Goal: Task Accomplishment & Management: Manage account settings

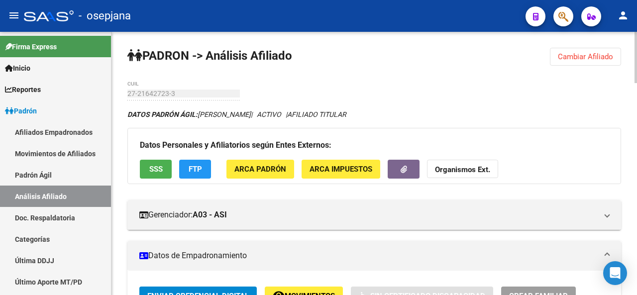
scroll to position [0, 1644]
click at [592, 49] on button "Cambiar Afiliado" at bounding box center [585, 57] width 71 height 18
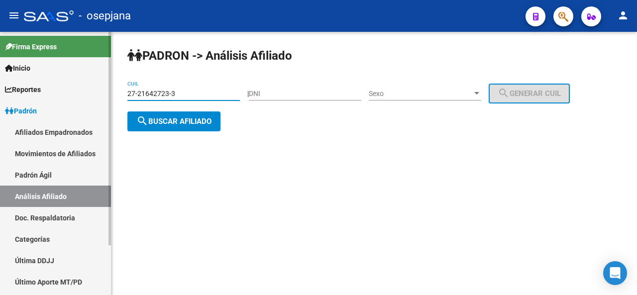
drag, startPoint x: 195, startPoint y: 94, endPoint x: 0, endPoint y: 73, distance: 196.3
click at [0, 73] on mat-sidenav-container "Firma Express Inicio Calendario SSS Instructivos Contacto OS Reportes Padrón Tr…" at bounding box center [318, 163] width 637 height 263
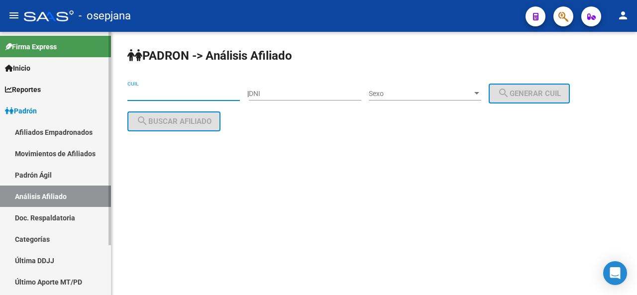
paste input "27-37057731-0"
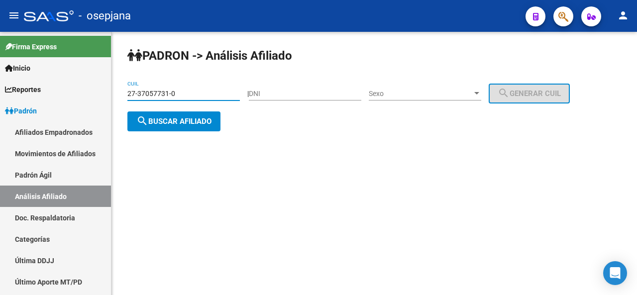
type input "27-37057731-0"
click at [170, 126] on button "search Buscar afiliado" at bounding box center [173, 122] width 93 height 20
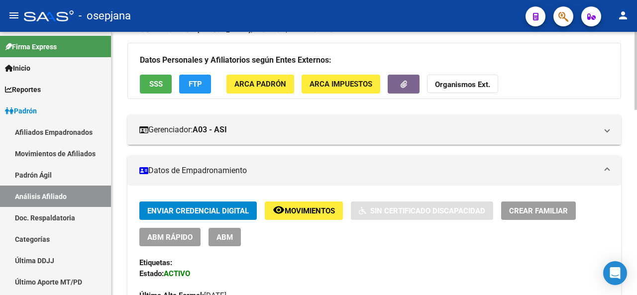
scroll to position [313, 0]
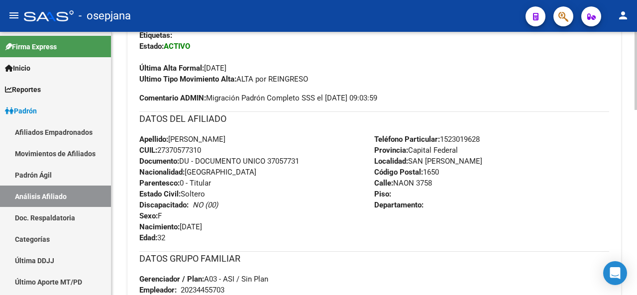
click at [637, 197] on div at bounding box center [636, 163] width 2 height 78
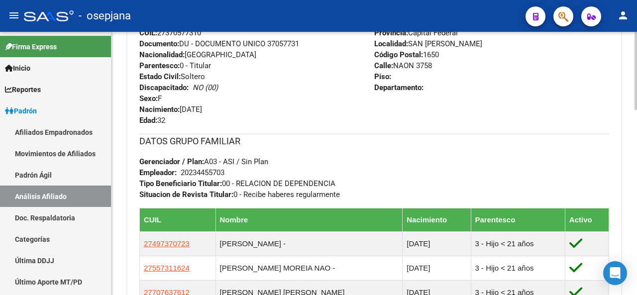
click at [632, 182] on div "PADRON -> Análisis Afiliado Cambiar Afiliado 27-37057731-0 CUIL DATOS PADRÓN ÁG…" at bounding box center [376, 47] width 528 height 891
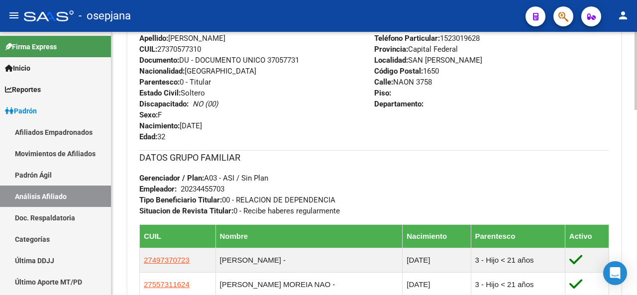
scroll to position [150, 0]
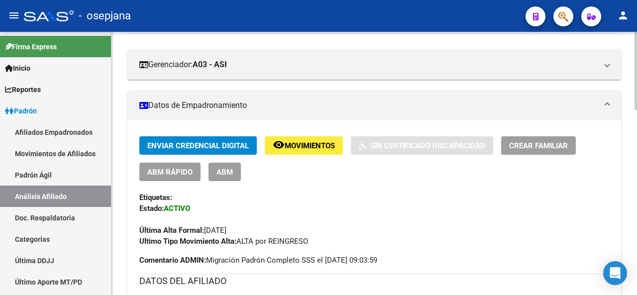
click at [636, 162] on div at bounding box center [636, 163] width 2 height 263
click at [177, 177] on button "ABM Rápido" at bounding box center [169, 172] width 61 height 18
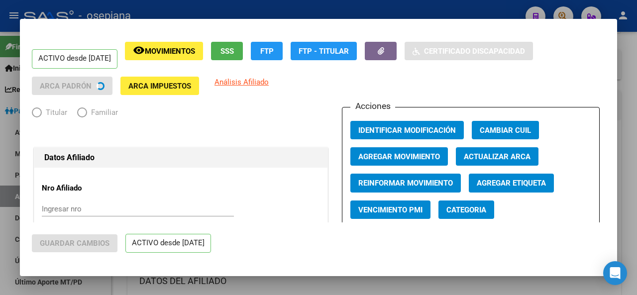
radio input "true"
type input "20-23445570-3"
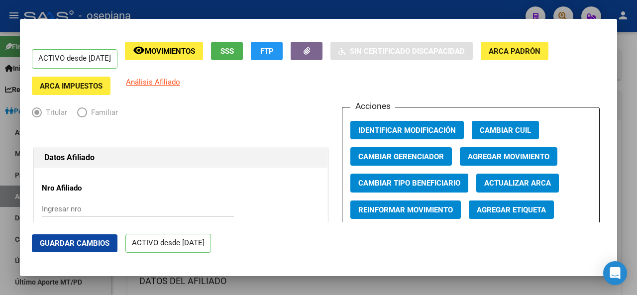
click at [519, 185] on span "Actualizar ARCA" at bounding box center [517, 183] width 67 height 9
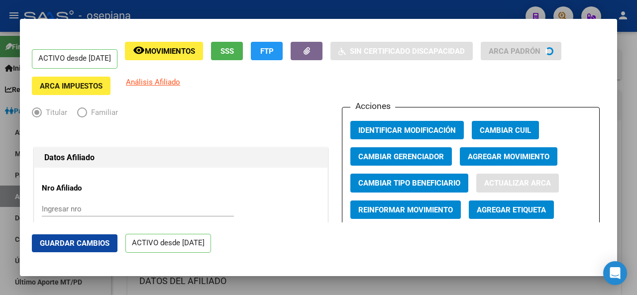
type input "LUNA"
type input "[PERSON_NAME]"
type input "BILLINGHURST"
type input "NAON"
type input "3758"
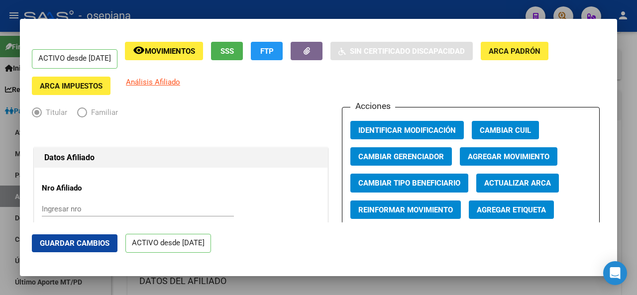
click at [62, 236] on button "Guardar Cambios" at bounding box center [75, 243] width 86 height 18
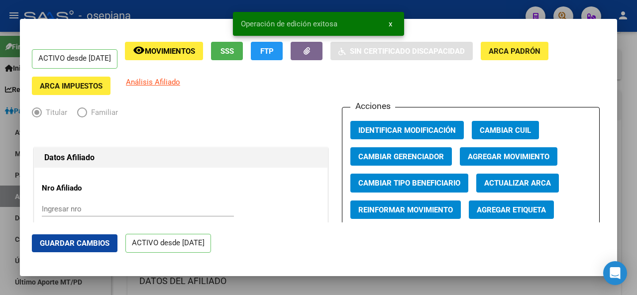
click at [637, 240] on div at bounding box center [318, 147] width 637 height 295
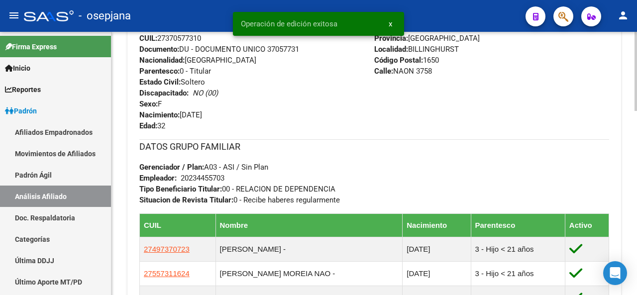
scroll to position [615, 0]
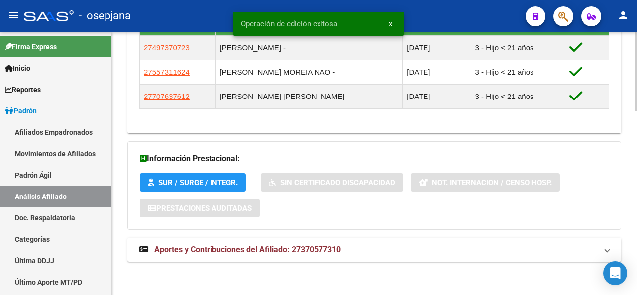
click at [635, 269] on div at bounding box center [636, 163] width 2 height 263
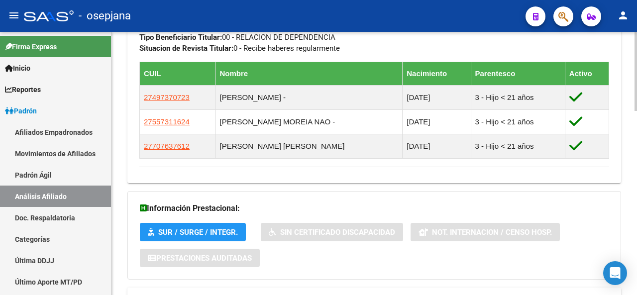
scroll to position [564, 0]
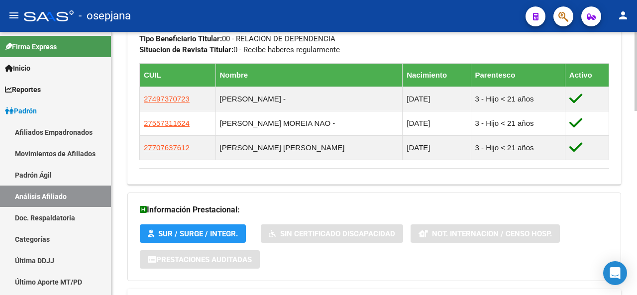
click at [637, 268] on div at bounding box center [636, 240] width 2 height 79
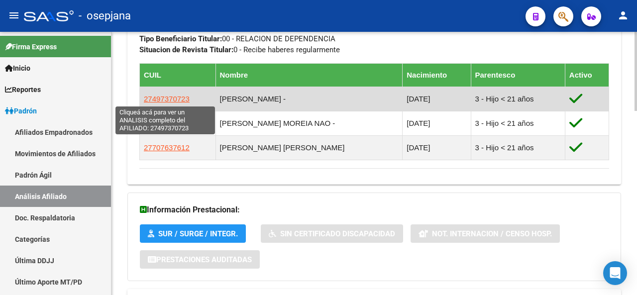
click at [153, 97] on span "27497370723" at bounding box center [167, 99] width 46 height 8
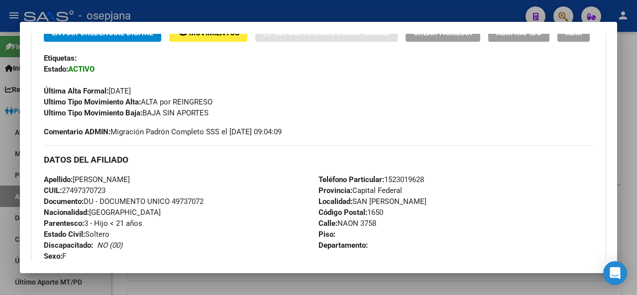
scroll to position [207, 0]
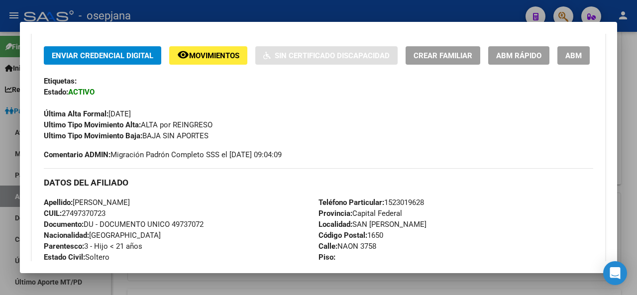
click at [539, 58] on span "ABM Rápido" at bounding box center [518, 55] width 45 height 9
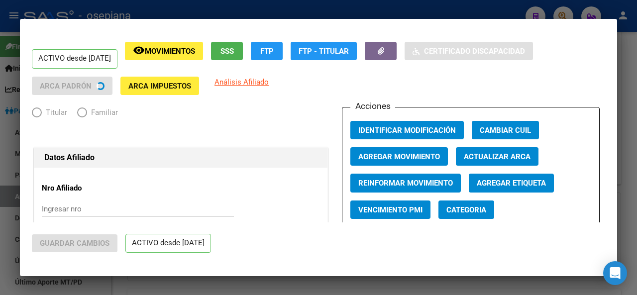
radio input "true"
type input "20-23445570-3"
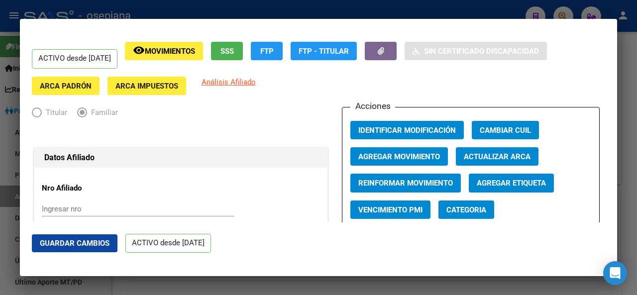
click at [523, 157] on span "Actualizar ARCA" at bounding box center [497, 156] width 67 height 9
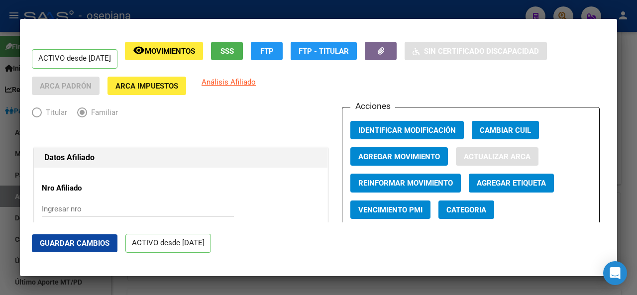
type input "[PERSON_NAME]"
type input "BILLINGHURST"
type input "NAON"
type input "3758"
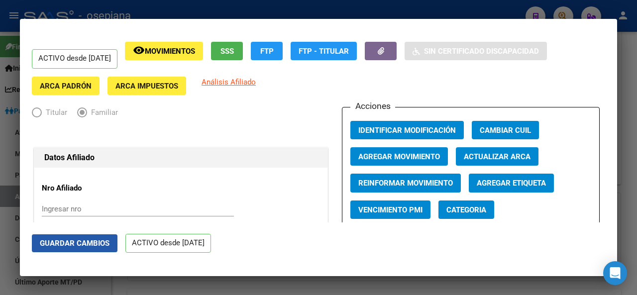
click at [72, 244] on span "Guardar Cambios" at bounding box center [75, 243] width 70 height 9
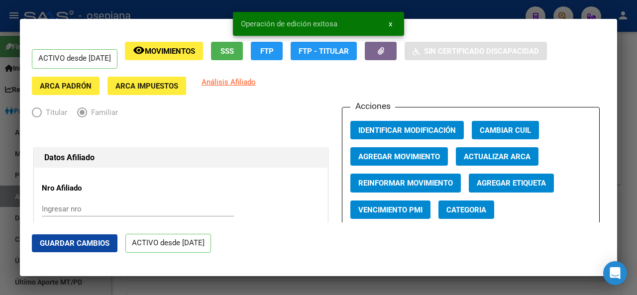
click at [637, 151] on div at bounding box center [318, 147] width 637 height 295
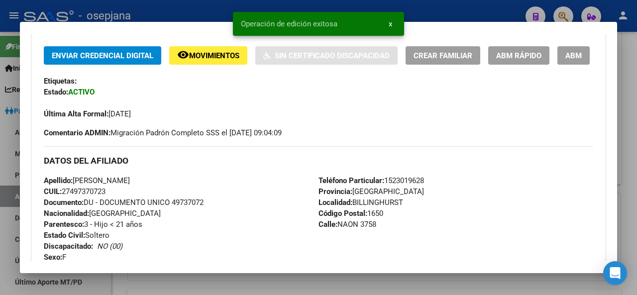
click at [637, 151] on div at bounding box center [318, 147] width 637 height 295
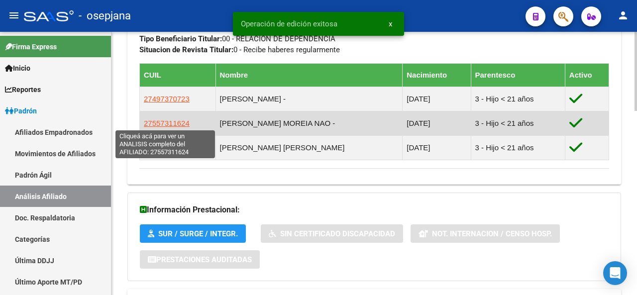
click at [161, 124] on span "27557311624" at bounding box center [167, 123] width 46 height 8
type textarea "27557311624"
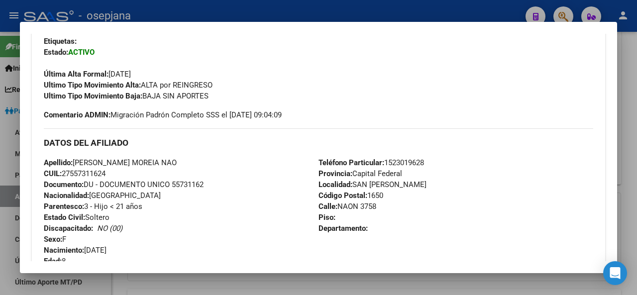
scroll to position [214, 0]
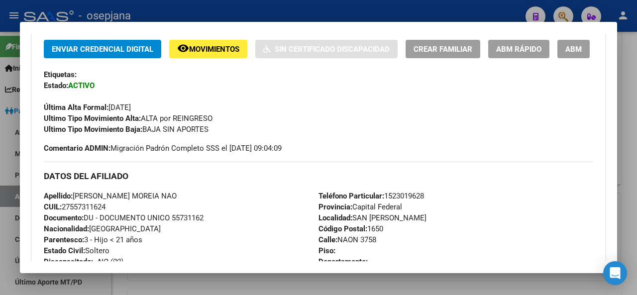
click at [542, 49] on span "ABM Rápido" at bounding box center [518, 49] width 45 height 9
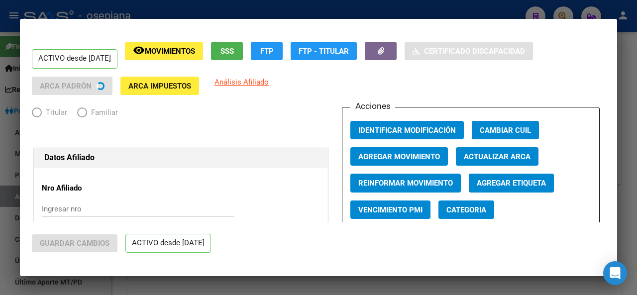
radio input "true"
type input "20-23445570-3"
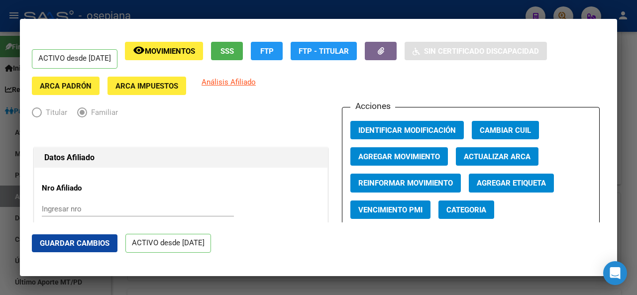
click at [479, 158] on span "Actualizar ARCA" at bounding box center [497, 156] width 67 height 9
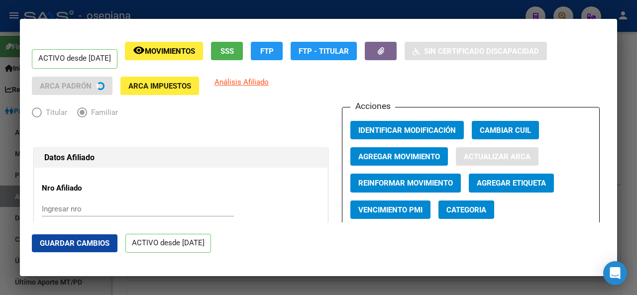
type input "[PERSON_NAME]"
type input "BILLINGHURST"
type input "CONESA"
type input "5670"
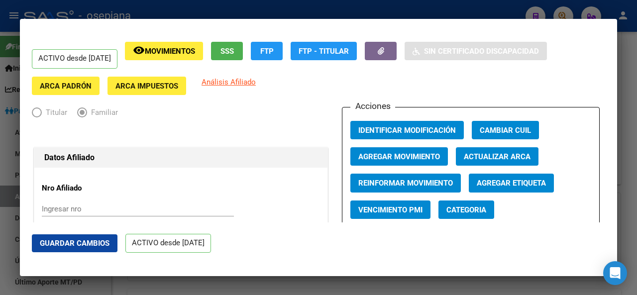
click at [55, 245] on span "Guardar Cambios" at bounding box center [75, 243] width 70 height 9
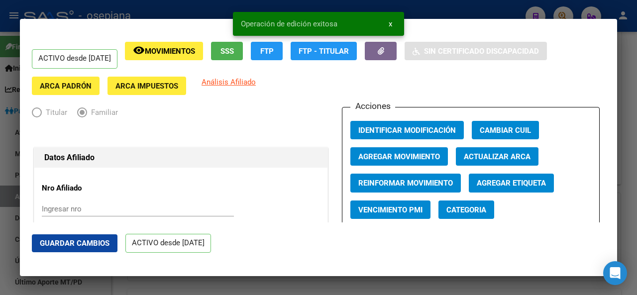
click at [637, 227] on div at bounding box center [318, 147] width 637 height 295
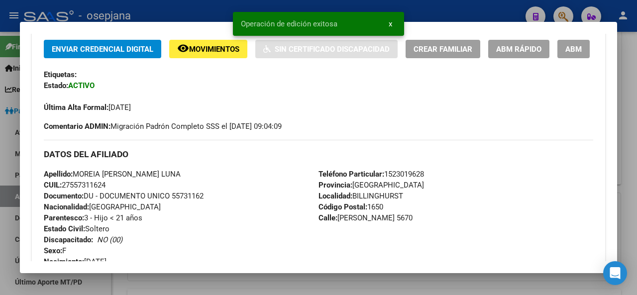
click at [637, 227] on div at bounding box center [318, 147] width 637 height 295
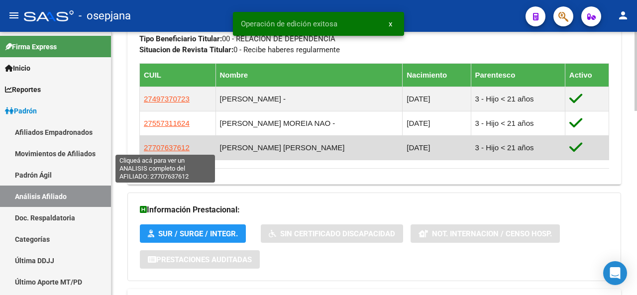
click at [169, 147] on span "27707637612" at bounding box center [167, 147] width 46 height 8
type textarea "27707637612"
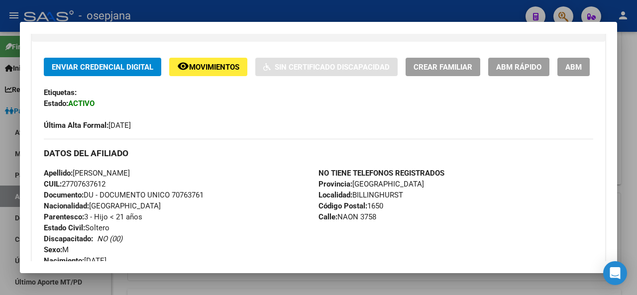
scroll to position [215, 0]
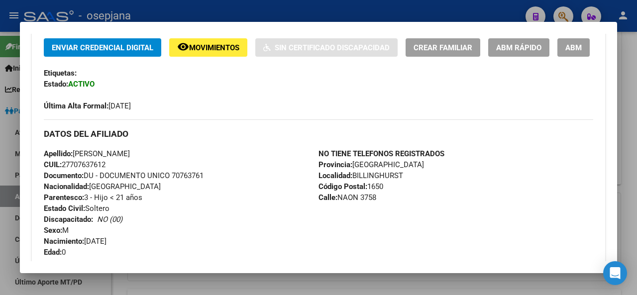
click at [637, 95] on div at bounding box center [318, 147] width 637 height 295
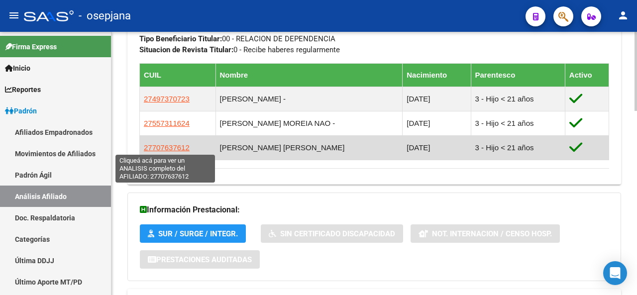
click at [170, 146] on span "27707637612" at bounding box center [167, 147] width 46 height 8
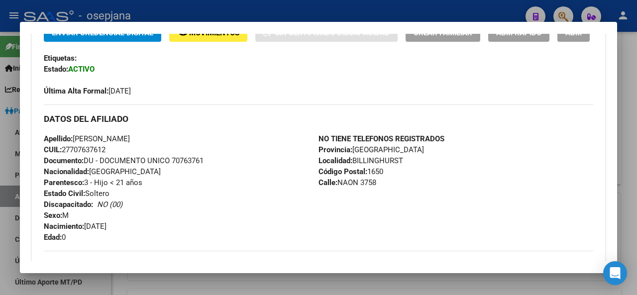
scroll to position [237, 0]
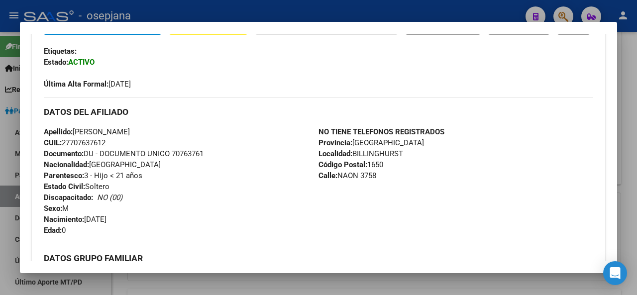
drag, startPoint x: 124, startPoint y: 155, endPoint x: 193, endPoint y: 163, distance: 68.7
click at [193, 163] on div "Apellido: [PERSON_NAME] CUIL: 27707637612 Documento: DU - DOCUMENTO UNICO 70763…" at bounding box center [181, 181] width 275 height 110
copy span "[PERSON_NAME] [PERSON_NAME]"
click at [111, 136] on span "Apellido: [PERSON_NAME]" at bounding box center [87, 131] width 86 height 9
click at [127, 136] on span "Apellido: [PERSON_NAME]" at bounding box center [87, 131] width 86 height 9
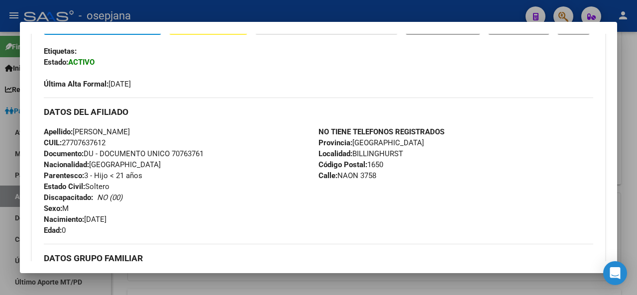
drag, startPoint x: 122, startPoint y: 158, endPoint x: 96, endPoint y: 159, distance: 26.9
click at [96, 136] on span "Apellido: [PERSON_NAME]" at bounding box center [87, 131] width 86 height 9
drag, startPoint x: 73, startPoint y: 155, endPoint x: 115, endPoint y: 158, distance: 42.9
click at [115, 136] on span "Apellido: [PERSON_NAME]" at bounding box center [87, 131] width 86 height 9
click at [128, 136] on span "Apellido: [PERSON_NAME]" at bounding box center [87, 131] width 86 height 9
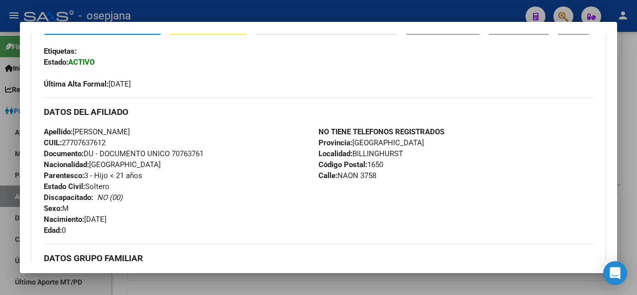
click at [120, 136] on span "Apellido: [PERSON_NAME]" at bounding box center [87, 131] width 86 height 9
drag, startPoint x: 120, startPoint y: 159, endPoint x: 69, endPoint y: 155, distance: 51.9
click at [69, 136] on span "Apellido: [PERSON_NAME]" at bounding box center [87, 131] width 86 height 9
drag, startPoint x: 92, startPoint y: 159, endPoint x: 92, endPoint y: 139, distance: 19.9
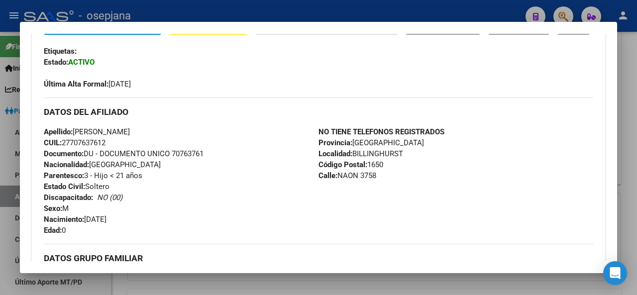
click at [92, 117] on h3 "DATOS DEL AFILIADO" at bounding box center [319, 112] width 550 height 11
drag, startPoint x: 73, startPoint y: 156, endPoint x: 123, endPoint y: 160, distance: 51.0
click at [123, 136] on span "Apellido: [PERSON_NAME]" at bounding box center [87, 131] width 86 height 9
copy span "[PERSON_NAME]"
click at [195, 158] on span "Documento: DU - DOCUMENTO UNICO 70763761" at bounding box center [124, 153] width 160 height 9
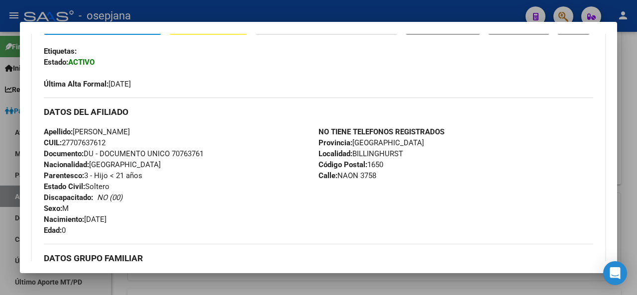
click at [176, 158] on span "Documento: DU - DOCUMENTO UNICO 70763761" at bounding box center [124, 153] width 160 height 9
drag, startPoint x: 176, startPoint y: 179, endPoint x: 228, endPoint y: 185, distance: 52.6
click at [228, 185] on div "Apellido: [PERSON_NAME] CUIL: 27707637612 Documento: DU - DOCUMENTO UNICO 70763…" at bounding box center [181, 181] width 275 height 110
copy span "70763761"
click at [285, 5] on div at bounding box center [318, 147] width 637 height 295
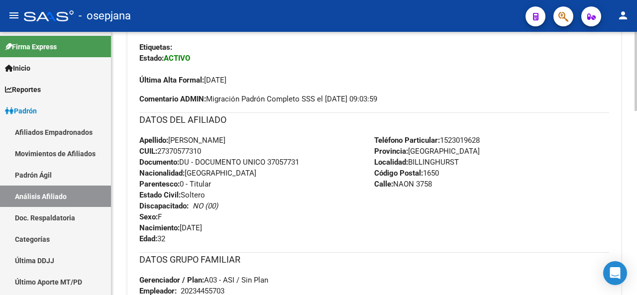
click at [637, 69] on div at bounding box center [636, 163] width 2 height 263
click at [637, 45] on div at bounding box center [636, 163] width 2 height 263
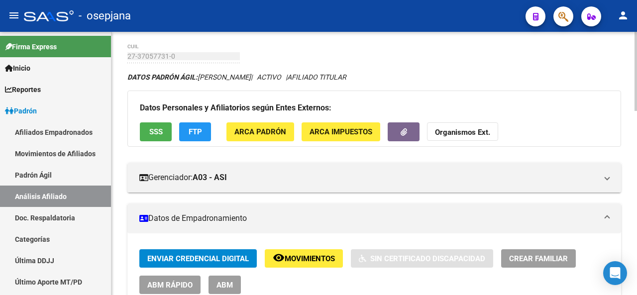
click at [637, 45] on div at bounding box center [636, 82] width 2 height 79
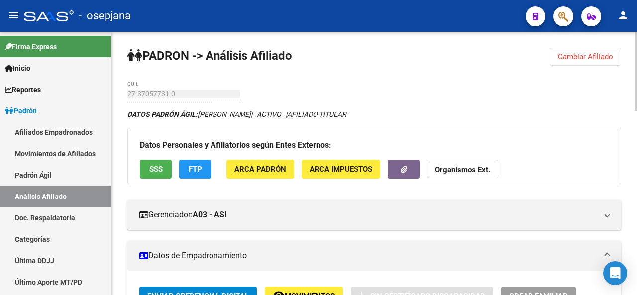
click at [637, 38] on div at bounding box center [636, 71] width 2 height 79
click at [594, 55] on span "Cambiar Afiliado" at bounding box center [585, 56] width 55 height 9
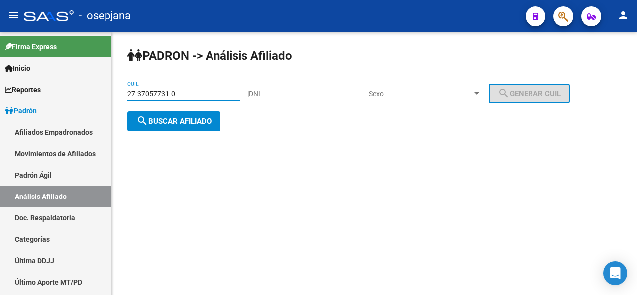
drag, startPoint x: 183, startPoint y: 94, endPoint x: 124, endPoint y: 88, distance: 59.0
click at [124, 88] on div "PADRON -> Análisis Afiliado 27-37057731-0 CUIL | DNI Sexo Sexo search Generar C…" at bounding box center [375, 97] width 526 height 131
paste input "27893285-6"
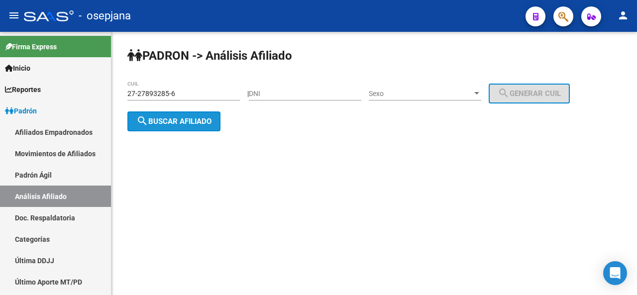
click at [157, 115] on button "search Buscar afiliado" at bounding box center [173, 122] width 93 height 20
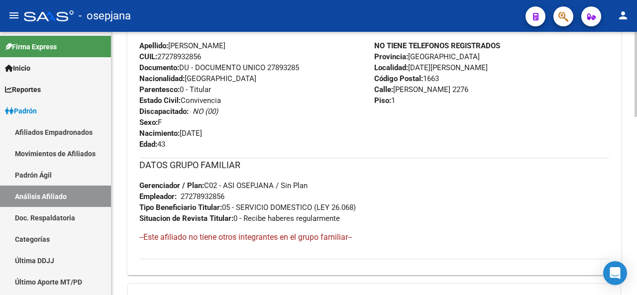
scroll to position [407, 0]
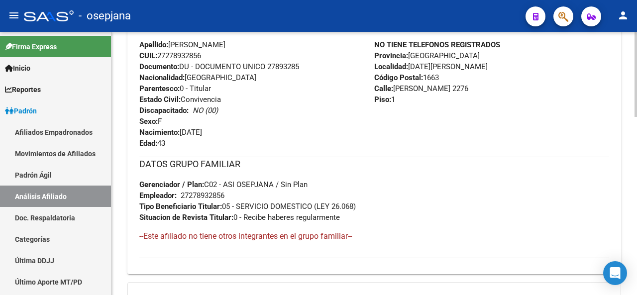
click at [637, 202] on div at bounding box center [636, 206] width 2 height 85
click at [637, 56] on div at bounding box center [636, 163] width 2 height 263
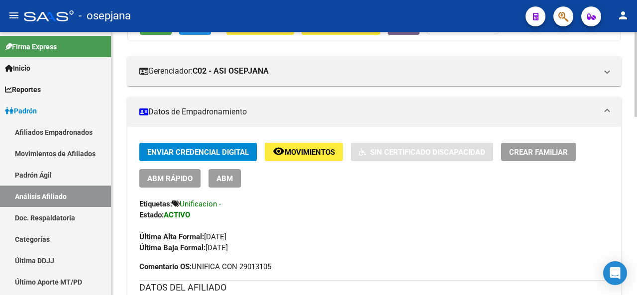
click at [637, 49] on div at bounding box center [636, 163] width 2 height 263
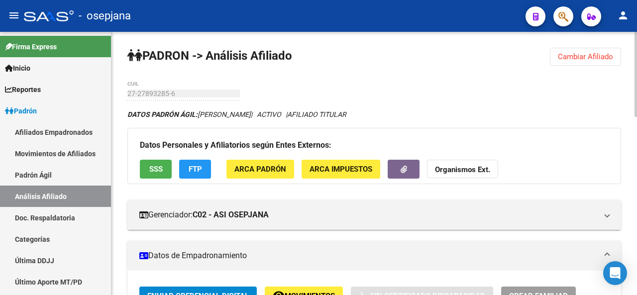
click at [637, 51] on div at bounding box center [636, 74] width 2 height 85
click at [591, 51] on button "Cambiar Afiliado" at bounding box center [585, 57] width 71 height 18
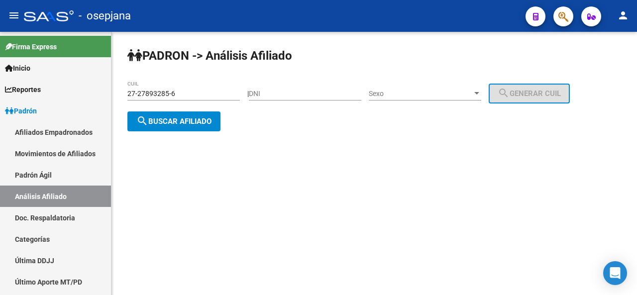
click at [184, 93] on input "27-27893285-6" at bounding box center [183, 94] width 113 height 8
drag, startPoint x: 175, startPoint y: 93, endPoint x: 113, endPoint y: 94, distance: 62.7
click at [148, 95] on input "27-27893285-6" at bounding box center [183, 94] width 113 height 8
click at [177, 95] on input "27-27893285-6" at bounding box center [183, 94] width 113 height 8
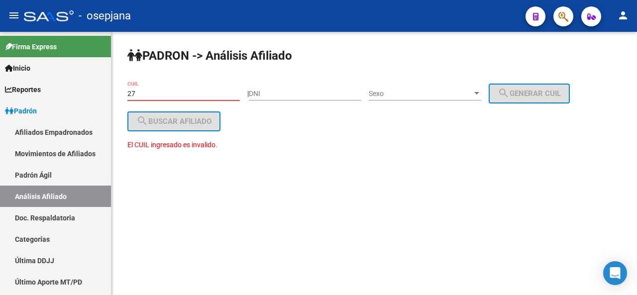
type input "2"
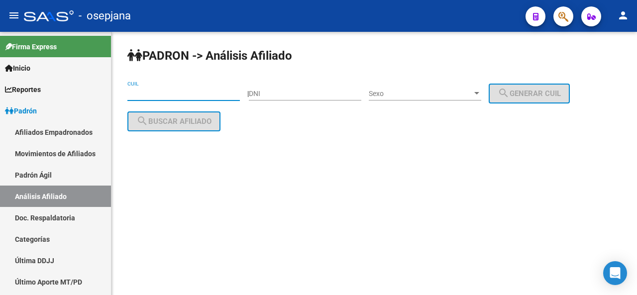
paste input "20-31583047-9"
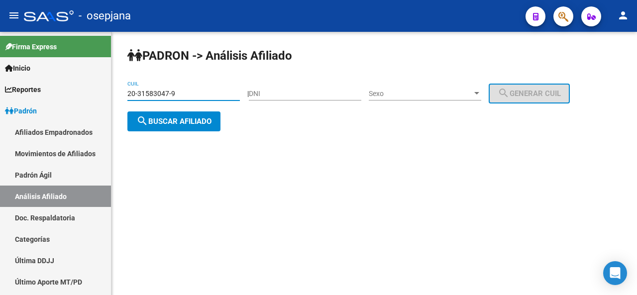
type input "20-31583047-9"
click at [192, 120] on span "search Buscar afiliado" at bounding box center [173, 121] width 75 height 9
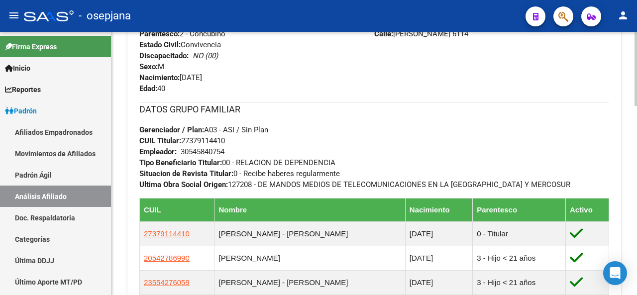
scroll to position [512, 0]
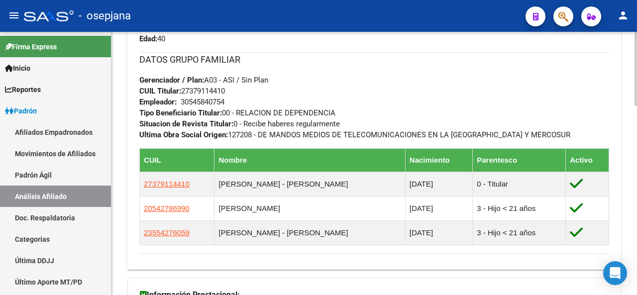
click at [635, 195] on div at bounding box center [636, 213] width 2 height 74
click at [637, 136] on div at bounding box center [636, 163] width 2 height 263
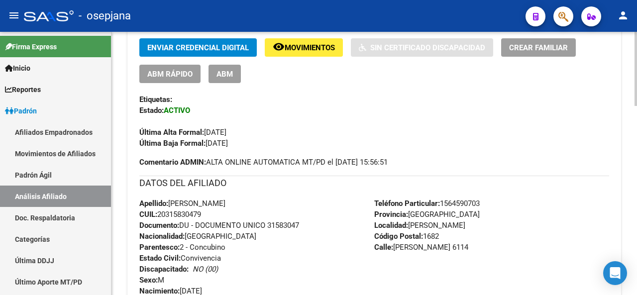
click at [637, 60] on div at bounding box center [636, 163] width 2 height 263
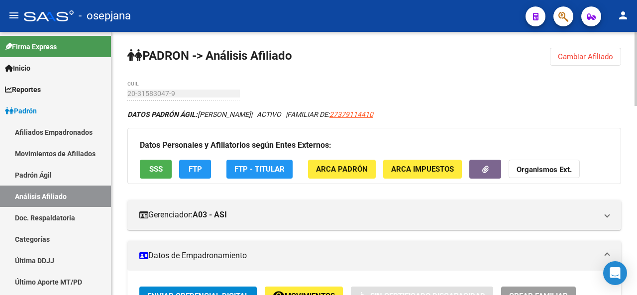
click at [637, 38] on div at bounding box center [636, 69] width 2 height 74
click at [594, 58] on span "Cambiar Afiliado" at bounding box center [585, 56] width 55 height 9
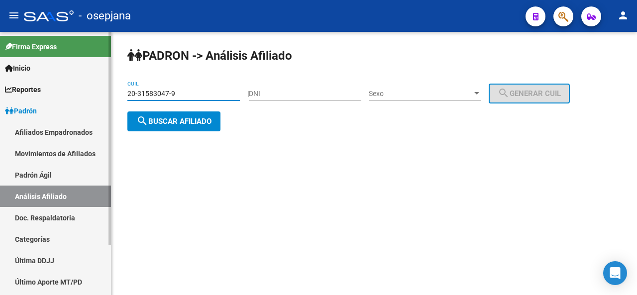
drag, startPoint x: 192, startPoint y: 92, endPoint x: 26, endPoint y: 79, distance: 166.8
click at [26, 79] on mat-sidenav-container "Firma Express Inicio Calendario SSS Instructivos Contacto OS Reportes Padrón Tr…" at bounding box center [318, 163] width 637 height 263
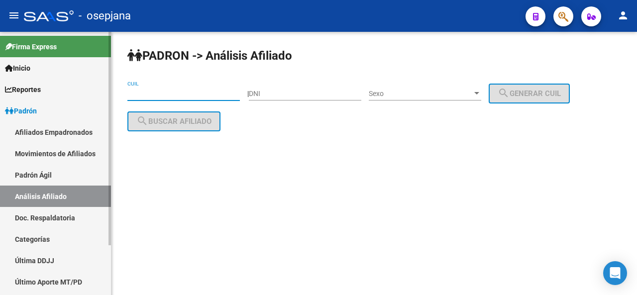
paste input "20-19118202-3"
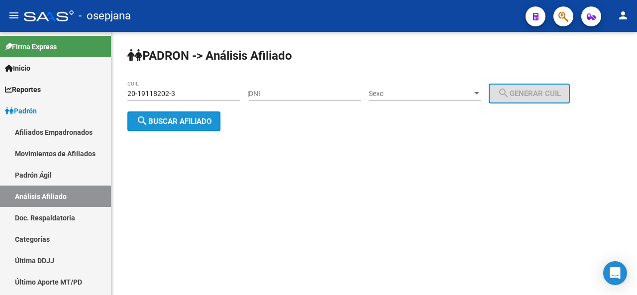
click at [185, 122] on span "search Buscar afiliado" at bounding box center [173, 121] width 75 height 9
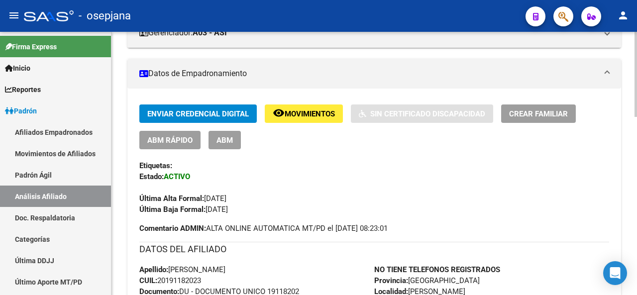
click at [634, 143] on div "PADRON -> Análisis Afiliado Cambiar Afiliado 20-19118202-3 CUIL DATOS PADRÓN ÁG…" at bounding box center [376, 256] width 528 height 813
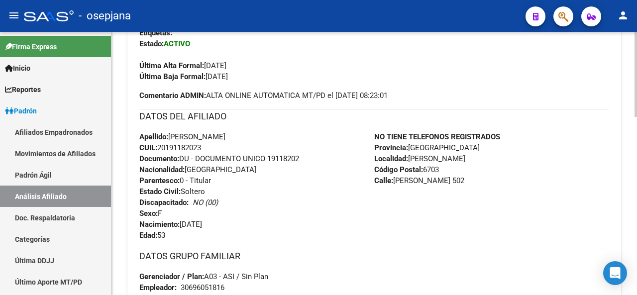
scroll to position [395, 0]
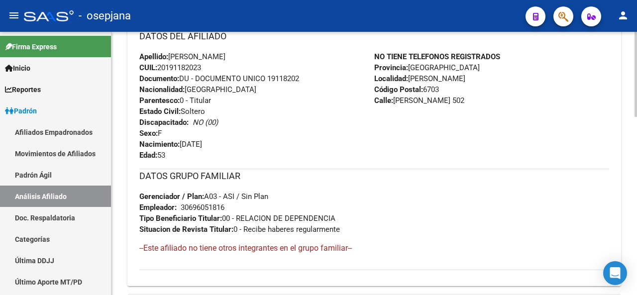
click at [632, 161] on div "PADRON -> Análisis Afiliado Cambiar Afiliado 20-19118202-3 CUIL DATOS PADRÓN ÁG…" at bounding box center [376, 43] width 528 height 813
drag, startPoint x: 206, startPoint y: 66, endPoint x: 159, endPoint y: 65, distance: 46.3
click at [159, 65] on span "CUIL: 20191182023" at bounding box center [170, 67] width 62 height 9
copy span "20191182023"
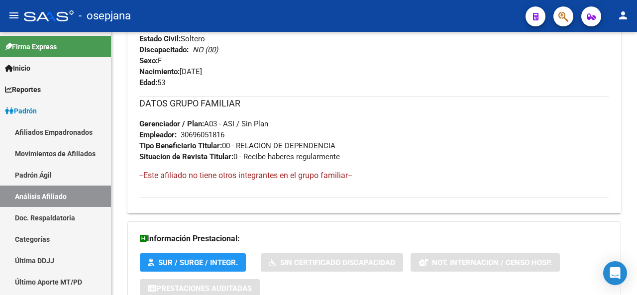
scroll to position [549, 0]
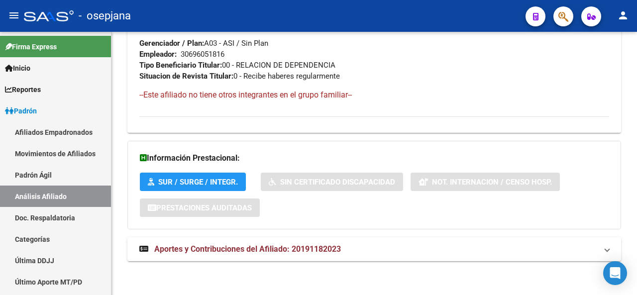
click at [637, 288] on div at bounding box center [636, 252] width 2 height 85
click at [592, 249] on mat-panel-title "Aportes y Contribuciones del Afiliado: 20191182023" at bounding box center [368, 249] width 458 height 11
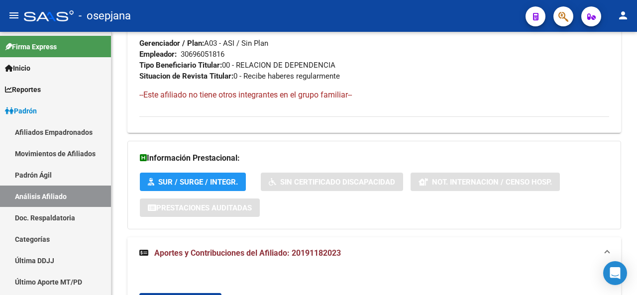
click at [637, 269] on div at bounding box center [636, 163] width 2 height 263
click at [637, 195] on div at bounding box center [636, 163] width 2 height 263
click at [636, 213] on div at bounding box center [636, 163] width 2 height 263
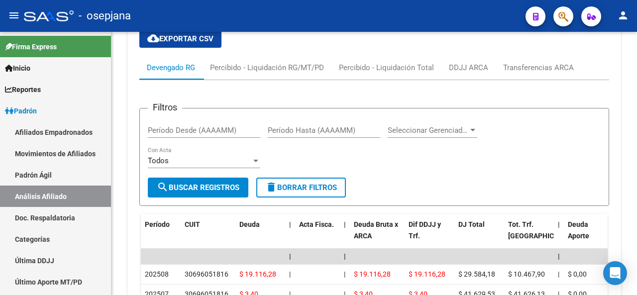
click at [635, 204] on div at bounding box center [636, 163] width 2 height 263
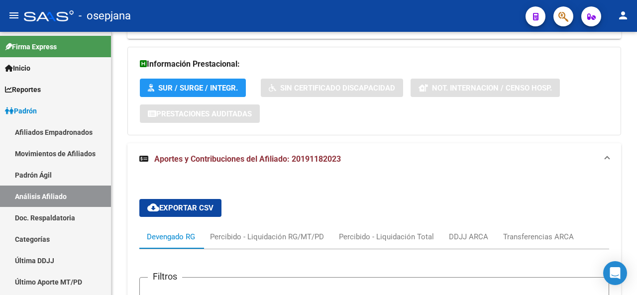
scroll to position [882, 0]
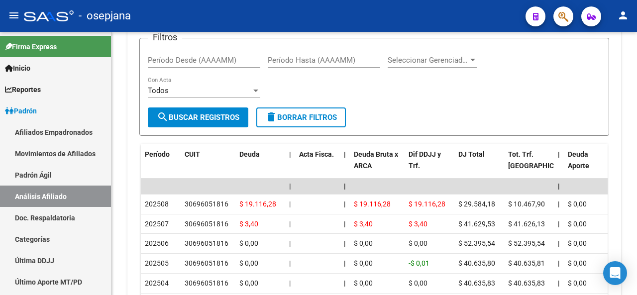
click at [635, 237] on div at bounding box center [636, 233] width 2 height 52
click at [637, 217] on div at bounding box center [636, 163] width 2 height 263
click at [636, 219] on div at bounding box center [636, 163] width 2 height 263
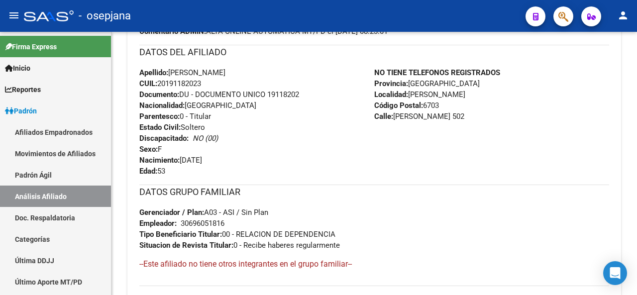
scroll to position [346, 0]
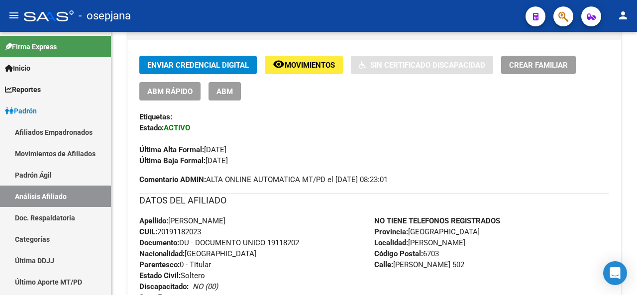
click at [637, 91] on div at bounding box center [636, 104] width 2 height 52
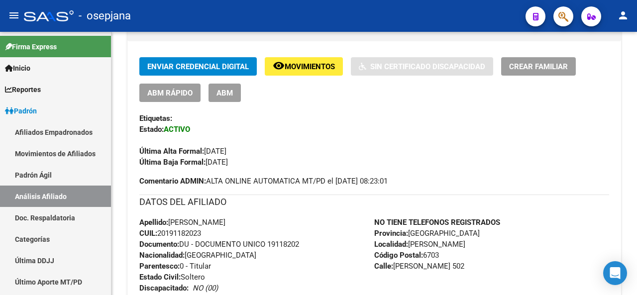
click at [321, 70] on span "Movimientos" at bounding box center [310, 66] width 50 height 9
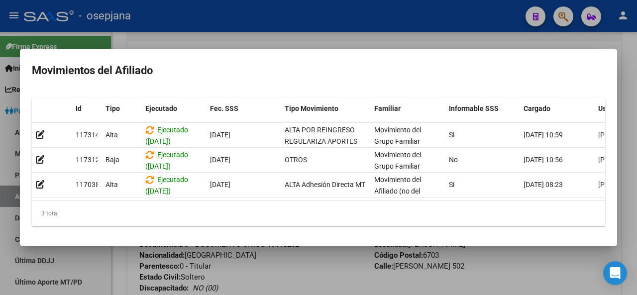
click at [315, 283] on div at bounding box center [318, 147] width 637 height 295
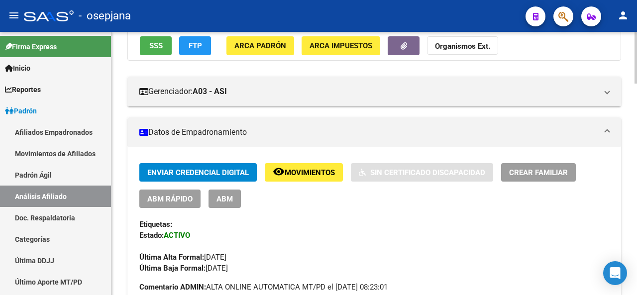
scroll to position [0, 0]
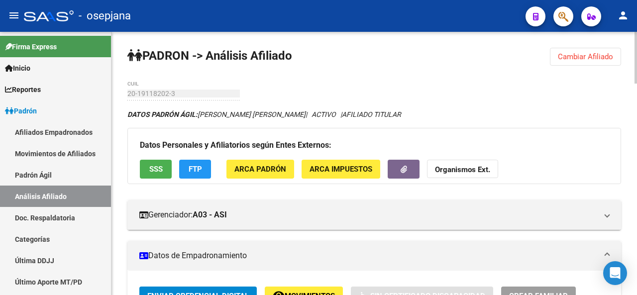
click at [637, 70] on div at bounding box center [636, 58] width 2 height 52
click at [144, 167] on button "SSS" at bounding box center [156, 169] width 32 height 18
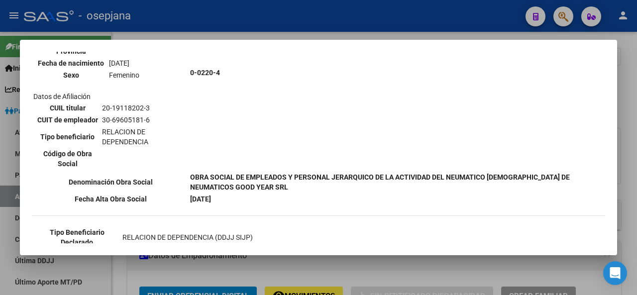
scroll to position [178, 0]
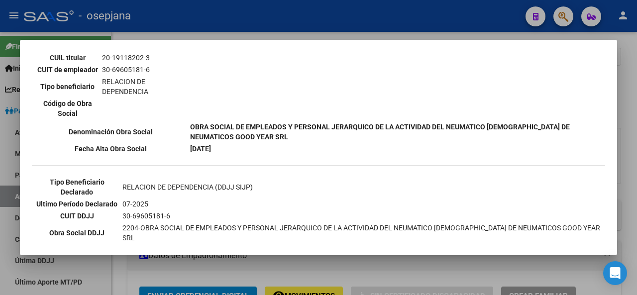
click at [637, 142] on div at bounding box center [318, 147] width 637 height 295
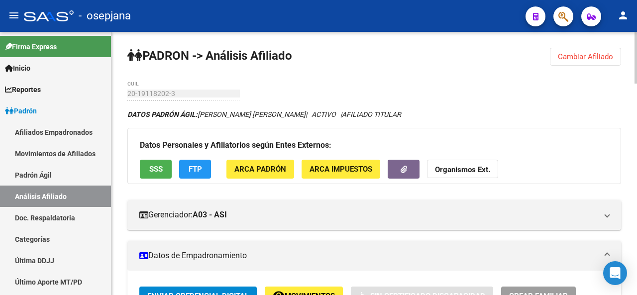
click at [588, 56] on span "Cambiar Afiliado" at bounding box center [585, 56] width 55 height 9
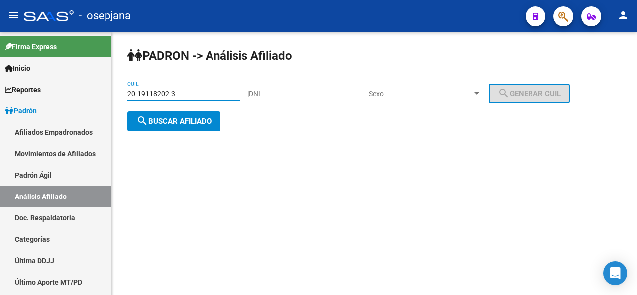
click at [219, 97] on input "20-19118202-3" at bounding box center [183, 94] width 113 height 8
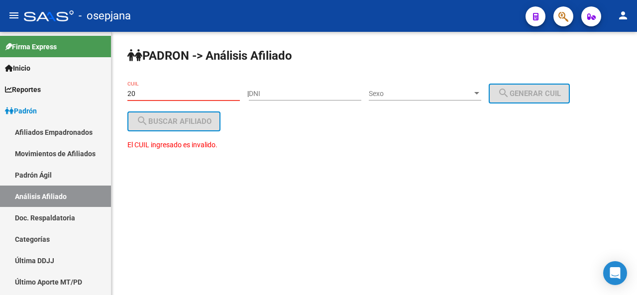
type input "2"
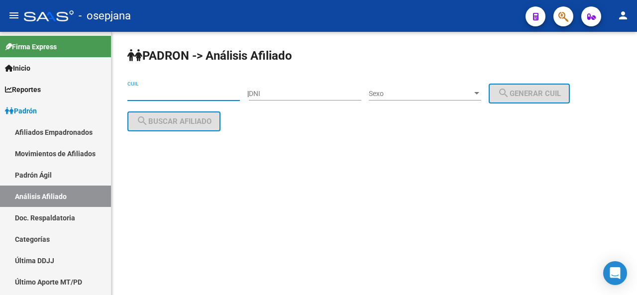
paste input "20-22552419-0"
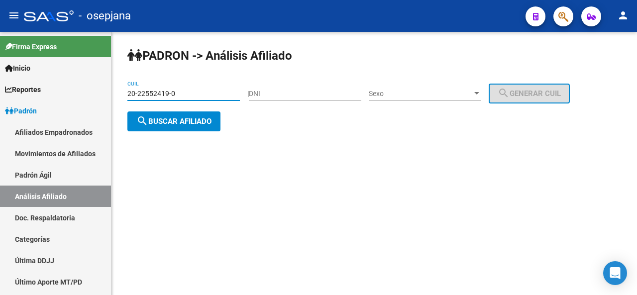
click at [209, 108] on div "20-22552419-0 CUIL" at bounding box center [183, 95] width 113 height 28
click at [198, 130] on button "search Buscar afiliado" at bounding box center [173, 122] width 93 height 20
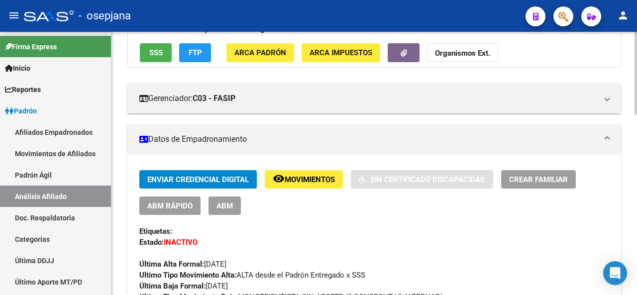
click at [637, 116] on div at bounding box center [636, 110] width 2 height 83
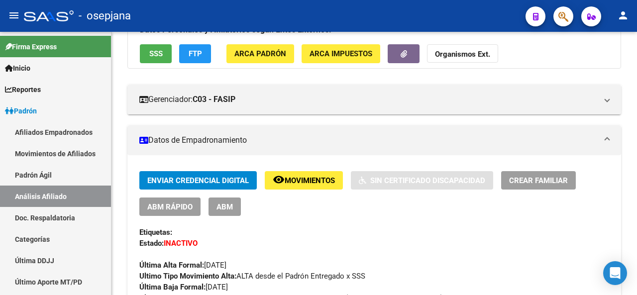
click at [152, 53] on span "SSS" at bounding box center [155, 54] width 13 height 9
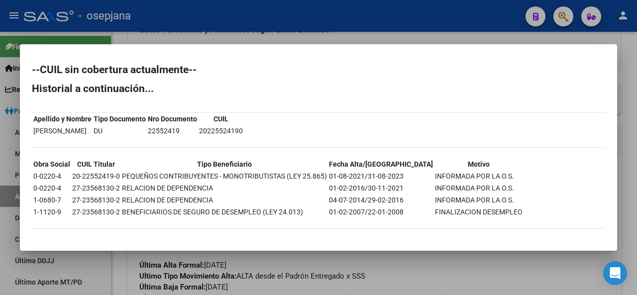
click at [637, 105] on div at bounding box center [318, 147] width 637 height 295
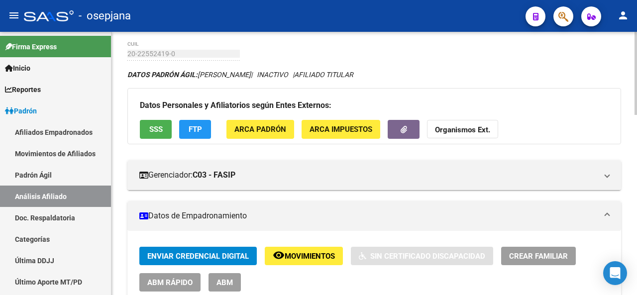
scroll to position [0, 0]
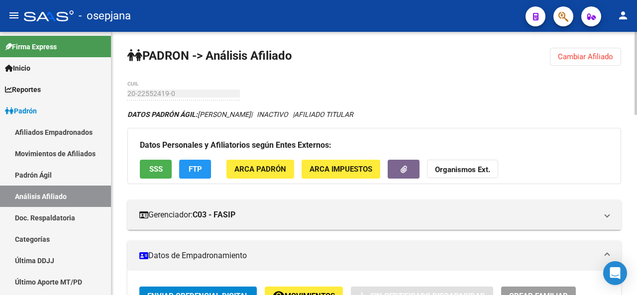
click at [637, 40] on div at bounding box center [636, 73] width 2 height 83
click at [589, 52] on span "Cambiar Afiliado" at bounding box center [585, 56] width 55 height 9
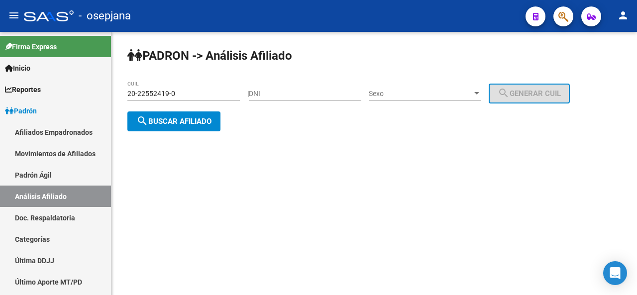
click at [190, 91] on input "20-22552419-0" at bounding box center [183, 94] width 113 height 8
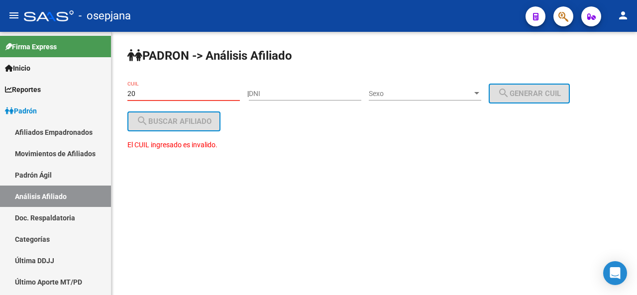
type input "2"
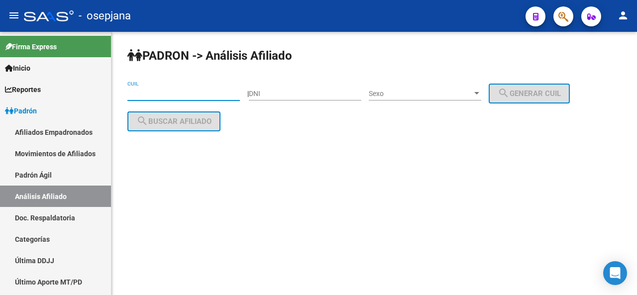
paste input "20-37259893-0"
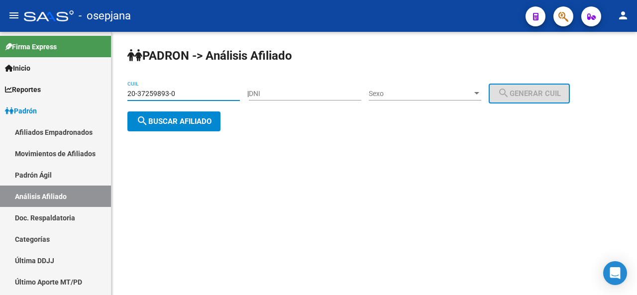
click at [180, 120] on span "search Buscar afiliado" at bounding box center [173, 121] width 75 height 9
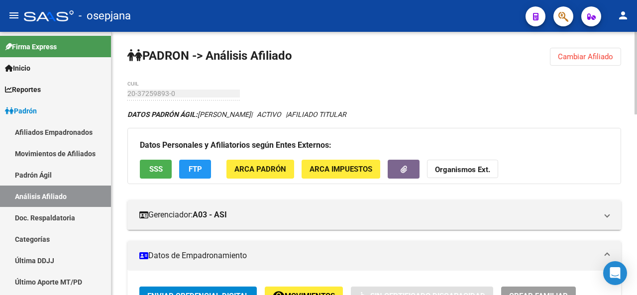
click at [635, 100] on div at bounding box center [636, 73] width 2 height 83
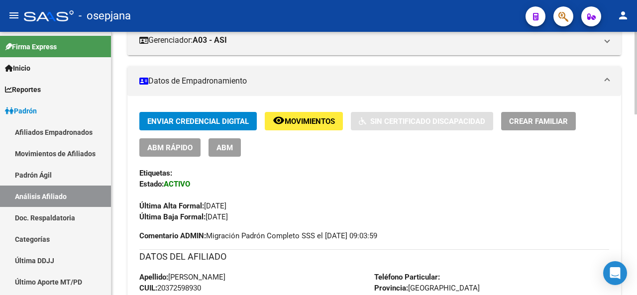
scroll to position [172, 0]
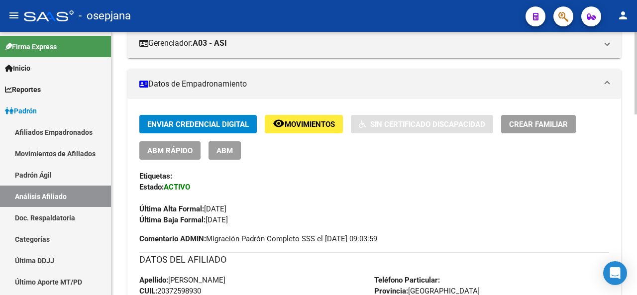
click at [637, 144] on div at bounding box center [636, 127] width 2 height 83
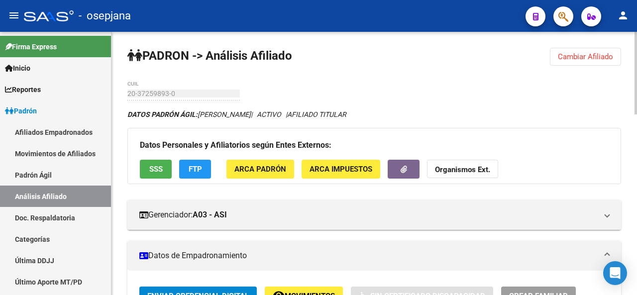
click at [637, 37] on div at bounding box center [636, 163] width 2 height 263
click at [598, 54] on span "Cambiar Afiliado" at bounding box center [585, 56] width 55 height 9
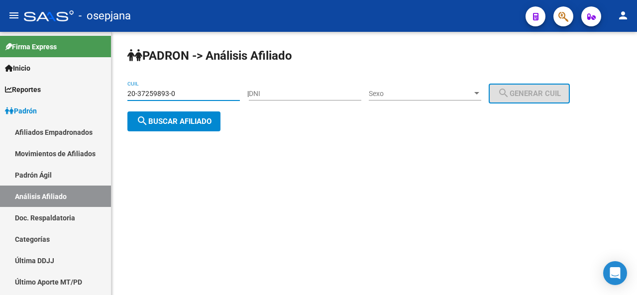
click at [184, 90] on input "20-37259893-0" at bounding box center [183, 94] width 113 height 8
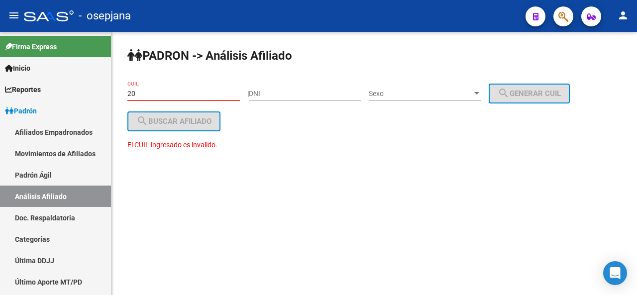
type input "2"
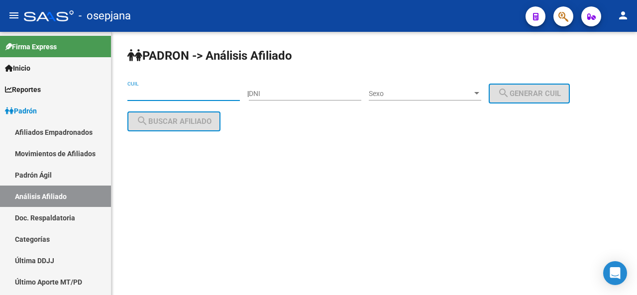
paste input "27-32067820-5"
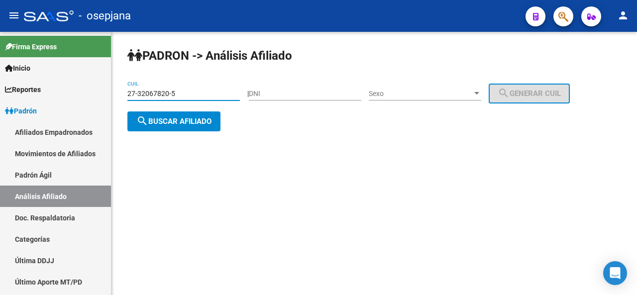
type input "27-32067820-5"
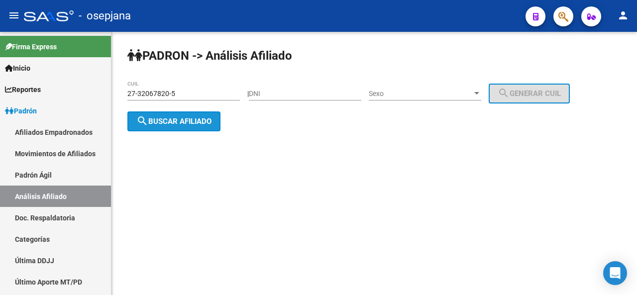
click at [184, 126] on button "search Buscar afiliado" at bounding box center [173, 122] width 93 height 20
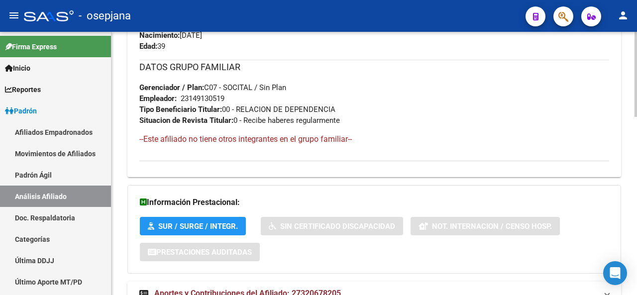
scroll to position [512, 0]
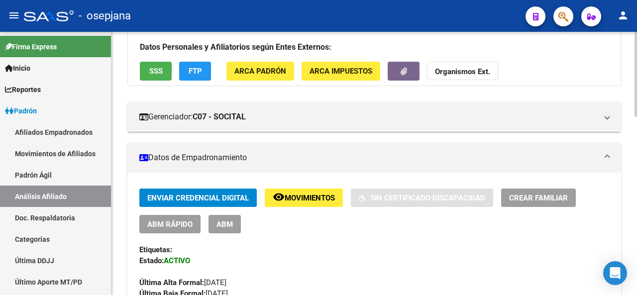
scroll to position [0, 0]
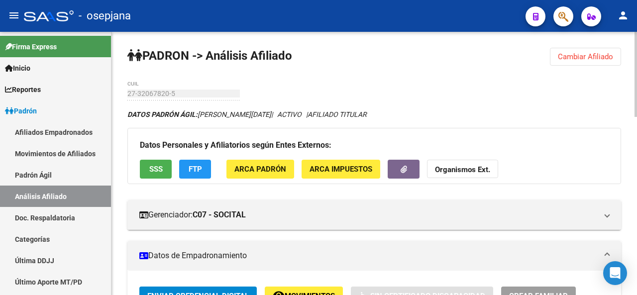
click at [637, 92] on div at bounding box center [636, 74] width 2 height 85
click at [617, 53] on button "Cambiar Afiliado" at bounding box center [585, 57] width 71 height 18
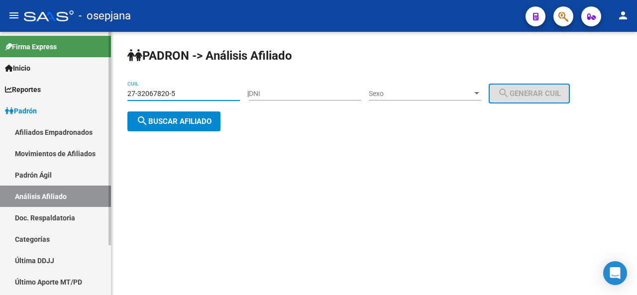
drag, startPoint x: 191, startPoint y: 91, endPoint x: 70, endPoint y: 90, distance: 121.0
click at [74, 90] on mat-sidenav-container "Firma Express Inicio Calendario SSS Instructivos Contacto OS Reportes Padrón Tr…" at bounding box center [318, 163] width 637 height 263
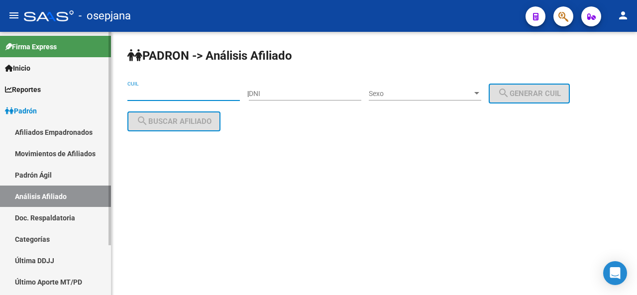
paste input "20-29656073-2"
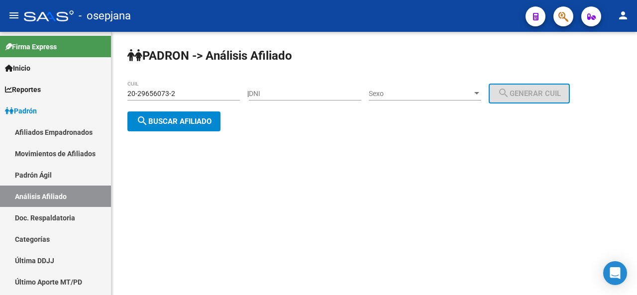
click at [201, 103] on div "20-29656073-2 CUIL" at bounding box center [183, 95] width 113 height 28
click at [185, 120] on span "search Buscar afiliado" at bounding box center [173, 121] width 75 height 9
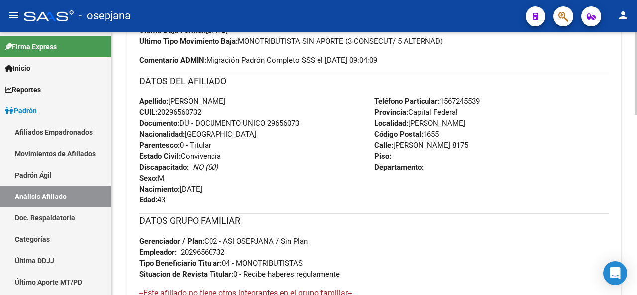
scroll to position [496, 0]
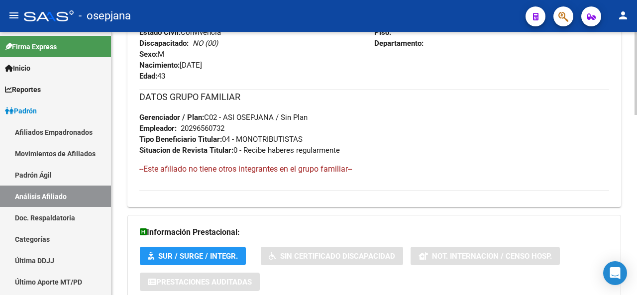
click at [637, 51] on div at bounding box center [636, 163] width 2 height 263
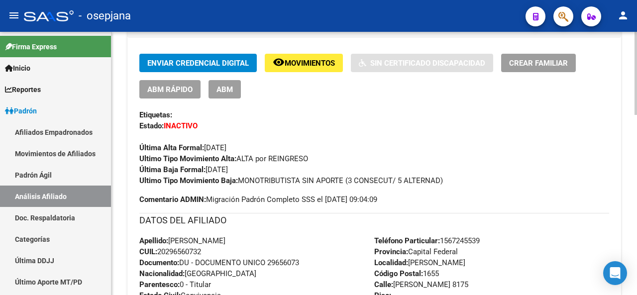
scroll to position [0, 0]
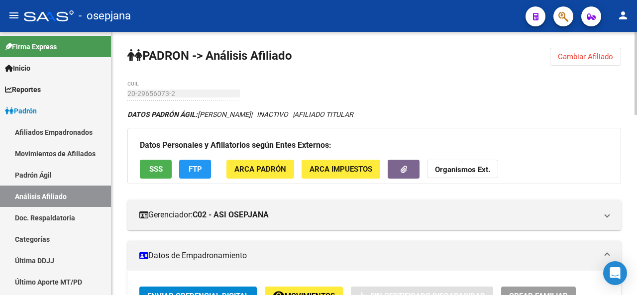
click at [637, 40] on div at bounding box center [636, 163] width 2 height 263
click at [578, 55] on span "Cambiar Afiliado" at bounding box center [585, 56] width 55 height 9
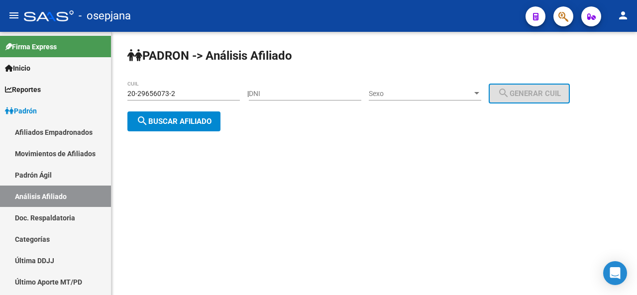
click at [184, 92] on input "20-29656073-2" at bounding box center [183, 94] width 113 height 8
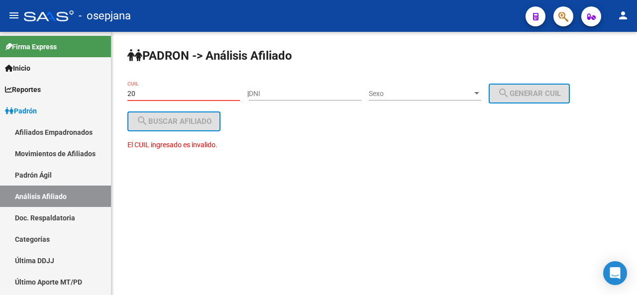
type input "2"
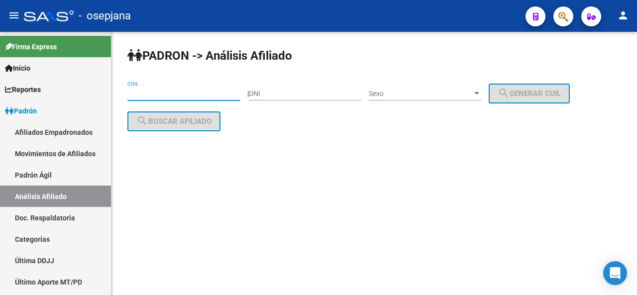
paste input "27-36175276-2"
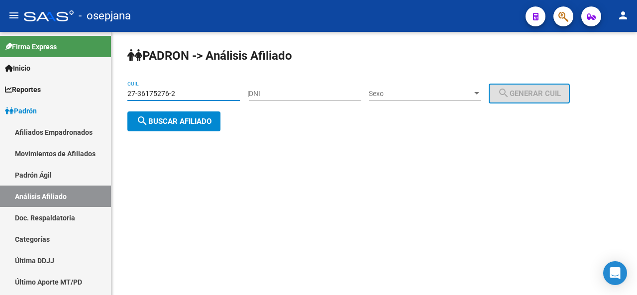
type input "27-36175276-2"
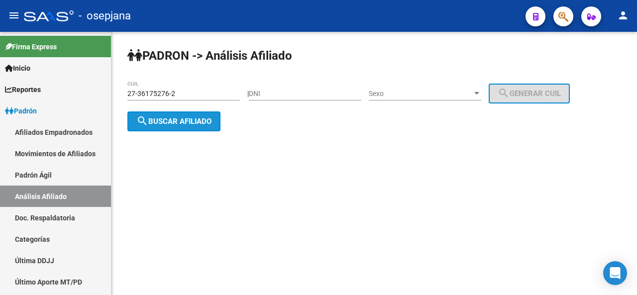
click at [172, 115] on button "search Buscar afiliado" at bounding box center [173, 122] width 93 height 20
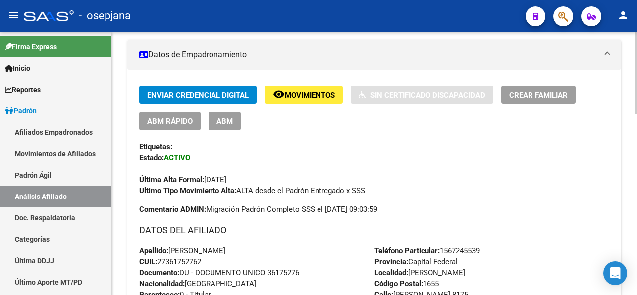
scroll to position [200, 0]
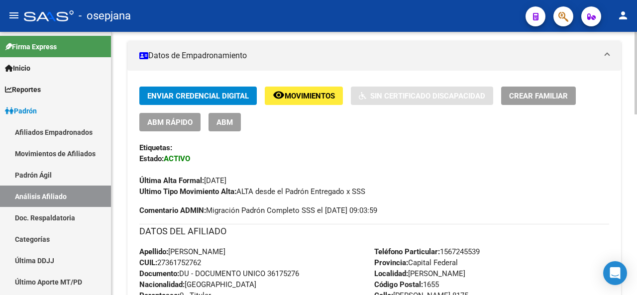
click at [637, 137] on div at bounding box center [636, 136] width 2 height 83
click at [163, 122] on span "ABM Rápido" at bounding box center [169, 122] width 45 height 9
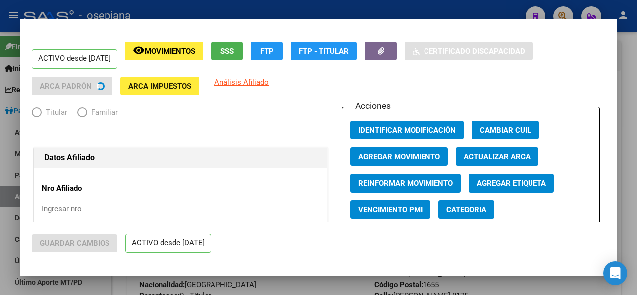
radio input "true"
type input "27-32323185-6"
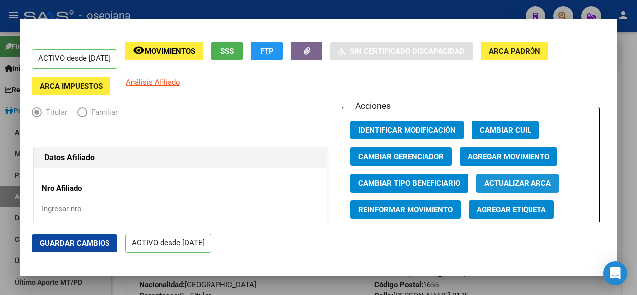
click at [508, 189] on button "Actualizar ARCA" at bounding box center [517, 183] width 83 height 18
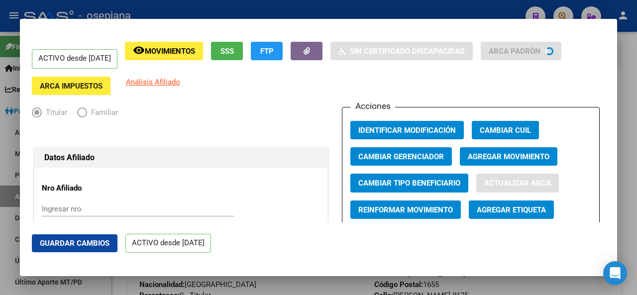
type input "[PERSON_NAME]"
type input "VILLA BALLESTER"
type input "1653"
type input "JUNIN"
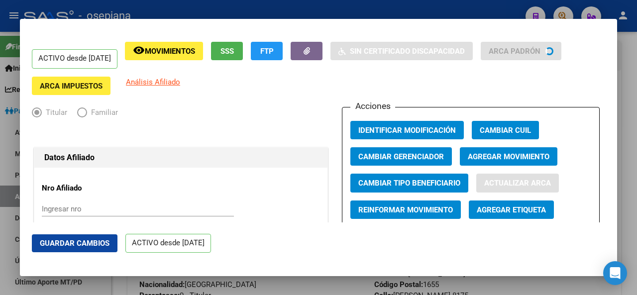
type input "3175"
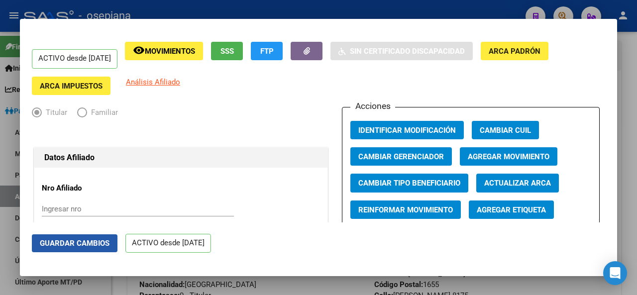
click at [86, 241] on span "Guardar Cambios" at bounding box center [75, 243] width 70 height 9
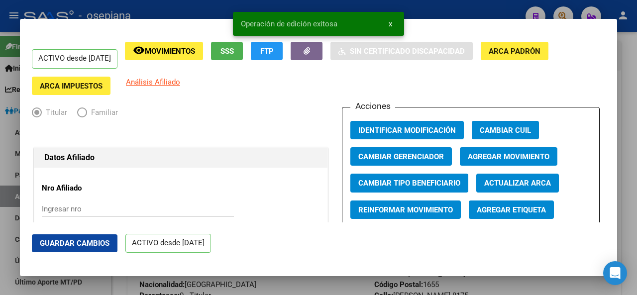
click at [637, 192] on div at bounding box center [318, 147] width 637 height 295
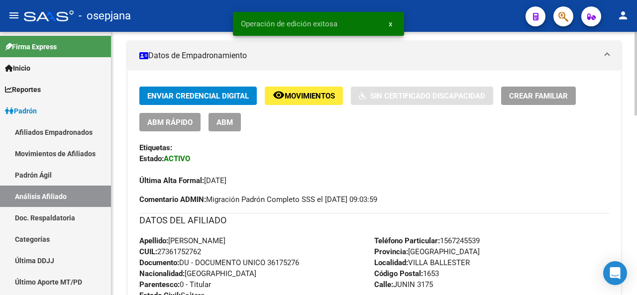
scroll to position [463, 0]
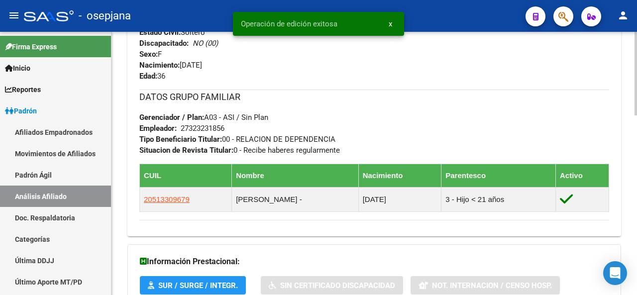
click at [636, 213] on div at bounding box center [636, 163] width 2 height 263
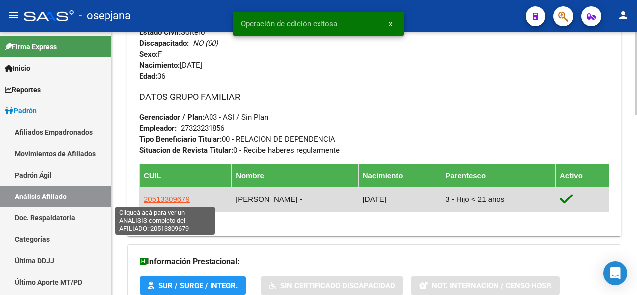
click at [162, 195] on span "20513309679" at bounding box center [167, 199] width 46 height 8
type textarea "20513309679"
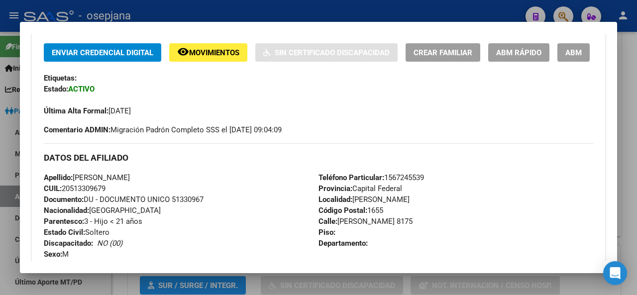
scroll to position [225, 0]
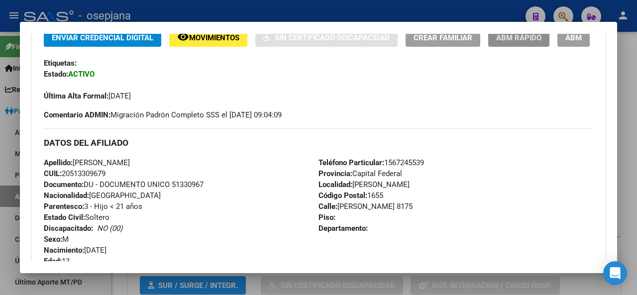
click at [542, 37] on span "ABM Rápido" at bounding box center [518, 37] width 45 height 9
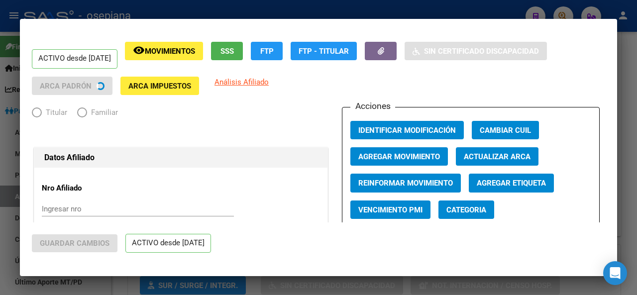
radio input "true"
type input "27-32323185-6"
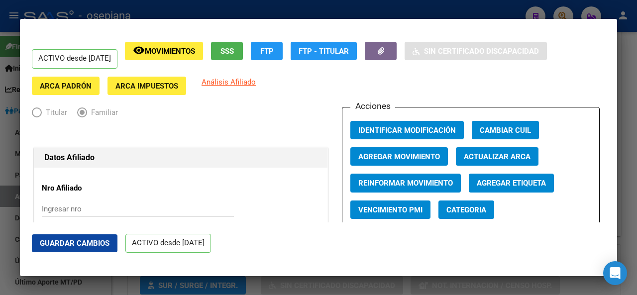
click at [524, 158] on span "Actualizar ARCA" at bounding box center [497, 156] width 67 height 9
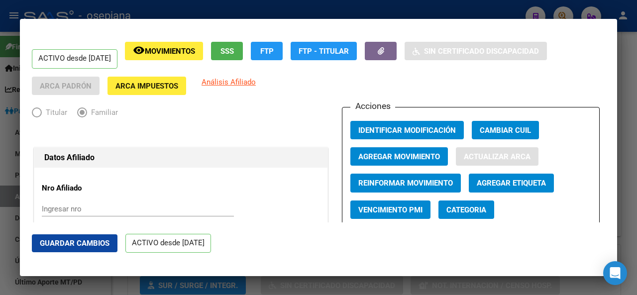
type input "[PERSON_NAME]"
type input "8175"
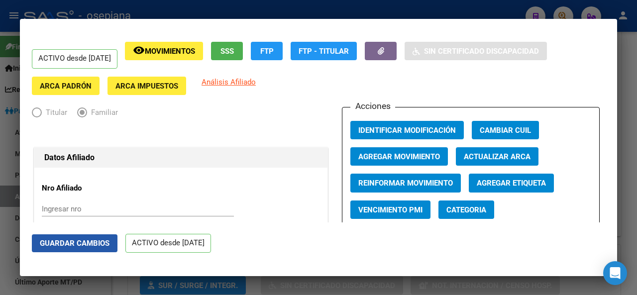
click at [41, 246] on span "Guardar Cambios" at bounding box center [75, 243] width 70 height 9
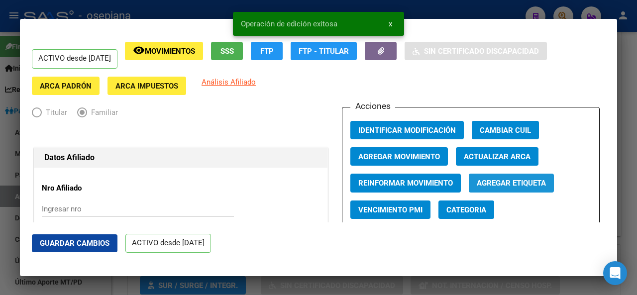
click at [505, 179] on span "Agregar Etiqueta" at bounding box center [511, 182] width 69 height 9
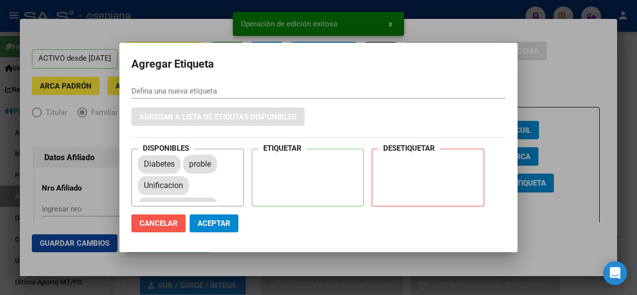
click at [166, 220] on span "Cancelar" at bounding box center [158, 223] width 38 height 9
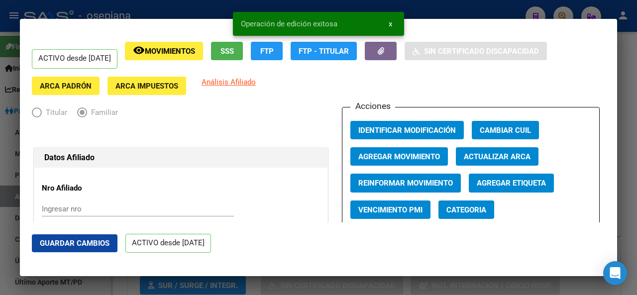
click at [637, 186] on div at bounding box center [318, 147] width 637 height 295
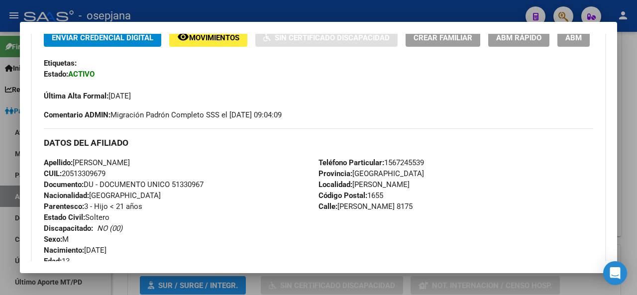
click at [637, 186] on div at bounding box center [318, 147] width 637 height 295
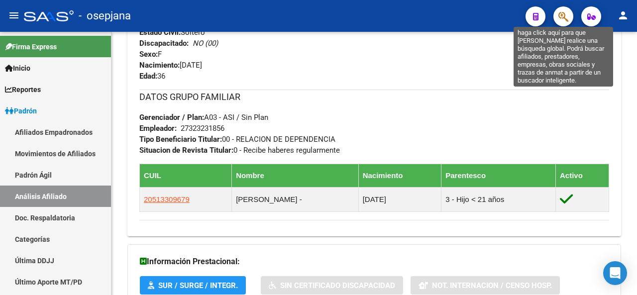
click at [563, 13] on icon "button" at bounding box center [564, 16] width 10 height 11
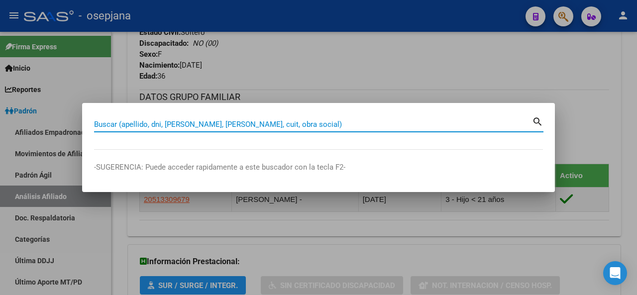
paste input "20-29656073-2"
type input "20296560732"
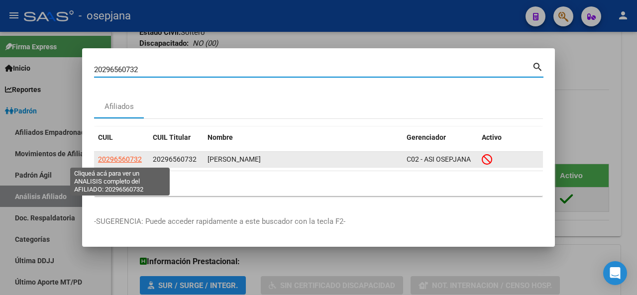
click at [124, 160] on span "20296560732" at bounding box center [120, 159] width 44 height 8
type textarea "20296560732"
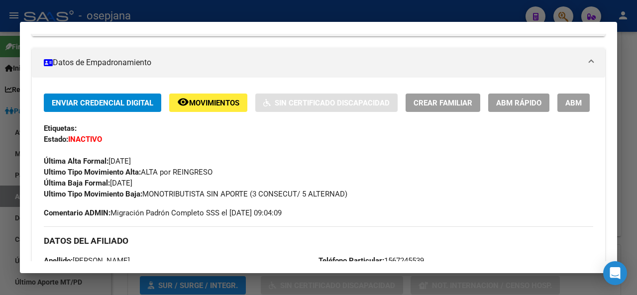
scroll to position [162, 0]
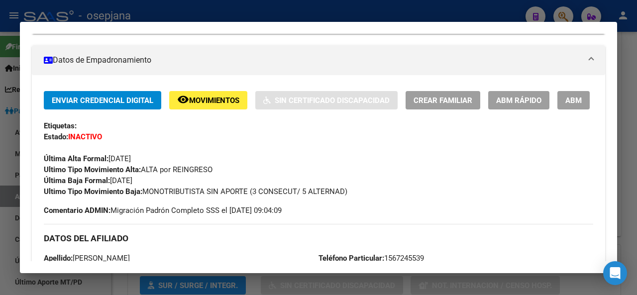
click at [540, 102] on span "ABM Rápido" at bounding box center [518, 100] width 45 height 9
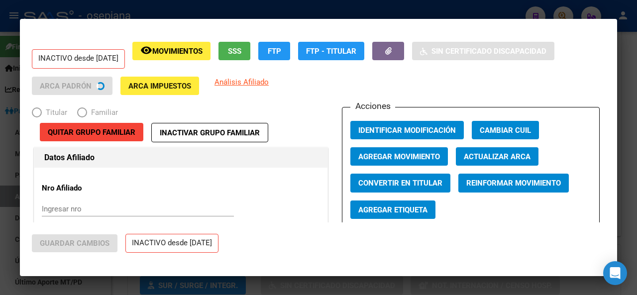
radio input "true"
type input "20-29656073-2"
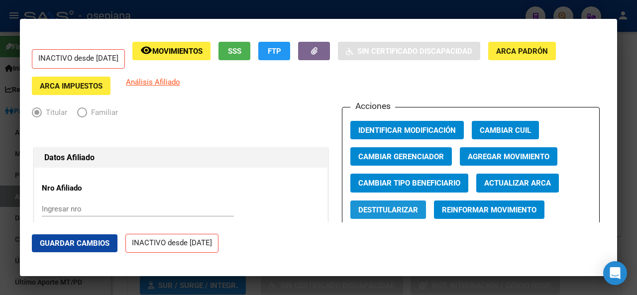
click at [374, 213] on span "Destitularizar" at bounding box center [388, 210] width 60 height 9
radio input "false"
radio input "true"
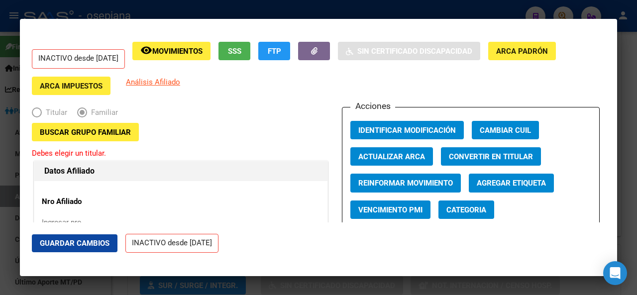
click at [79, 129] on span "Buscar Grupo Familiar" at bounding box center [85, 132] width 91 height 9
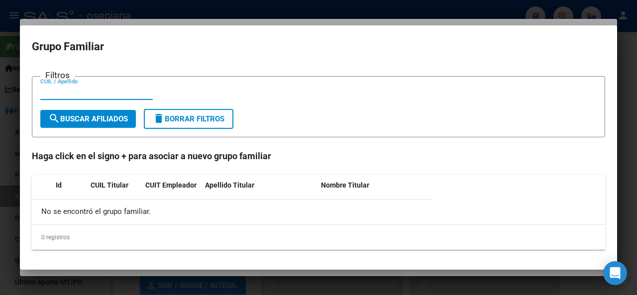
paste input "27-36175276-2"
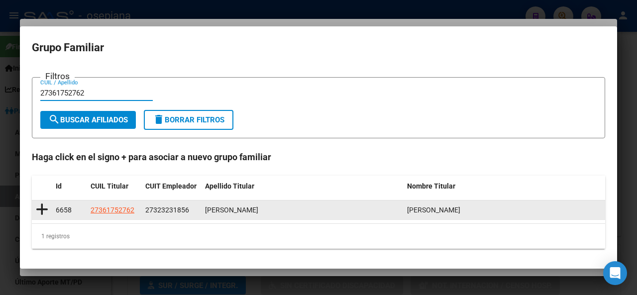
type input "27361752762"
click at [41, 208] on icon at bounding box center [42, 210] width 12 height 14
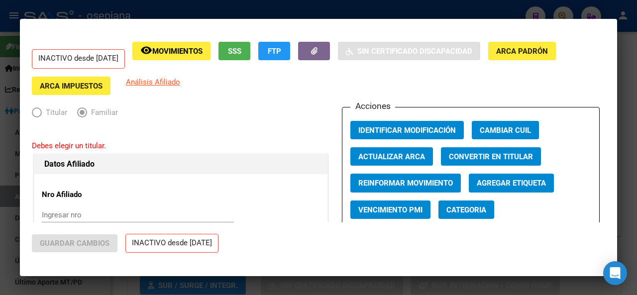
type input "27-32323185-6"
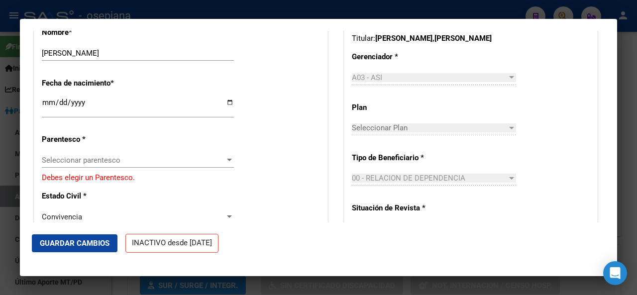
scroll to position [470, 0]
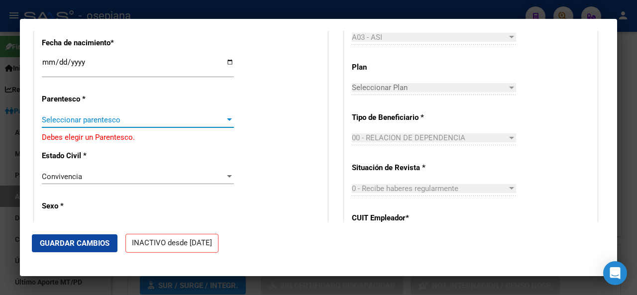
click at [114, 119] on span "Seleccionar parentesco" at bounding box center [133, 119] width 183 height 9
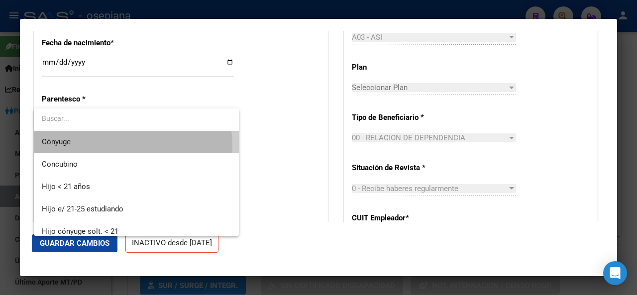
click at [96, 148] on span "Cónyuge" at bounding box center [137, 142] width 190 height 22
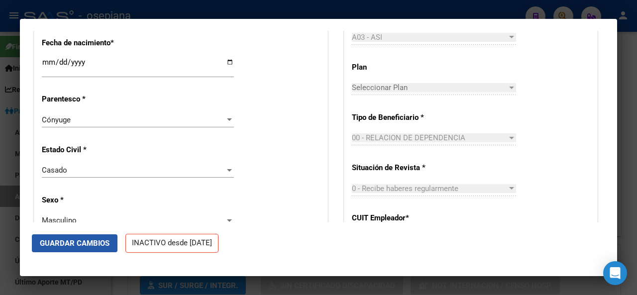
click at [76, 242] on span "Guardar Cambios" at bounding box center [75, 243] width 70 height 9
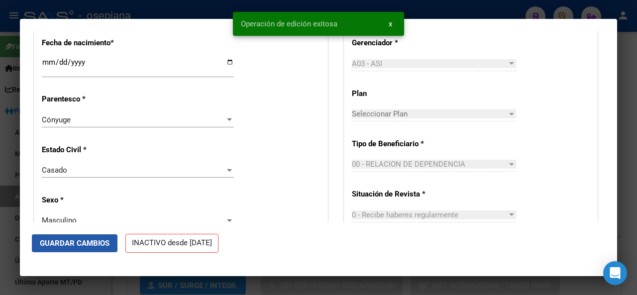
click at [76, 242] on span "Guardar Cambios" at bounding box center [75, 243] width 70 height 9
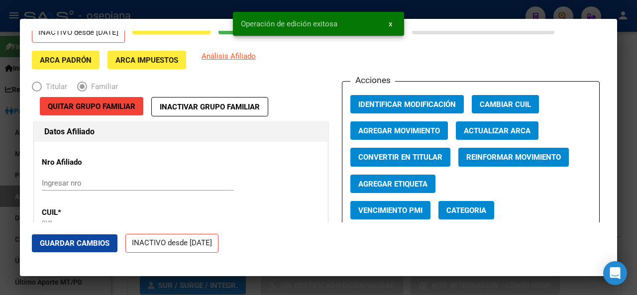
scroll to position [5, 0]
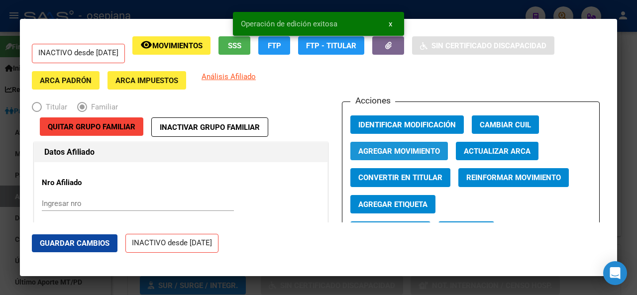
click at [391, 152] on span "Agregar Movimiento" at bounding box center [399, 151] width 82 height 9
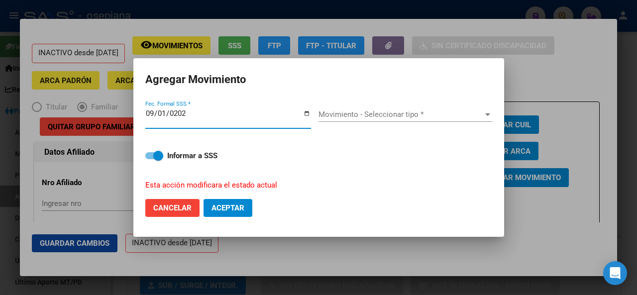
type input "[DATE]"
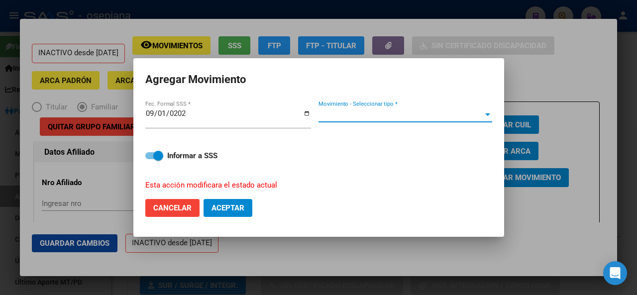
click at [411, 115] on span "Movimiento - Seleccionar tipo *" at bounding box center [401, 114] width 165 height 9
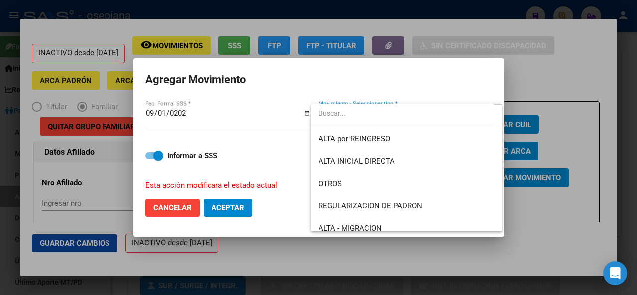
scroll to position [100, 0]
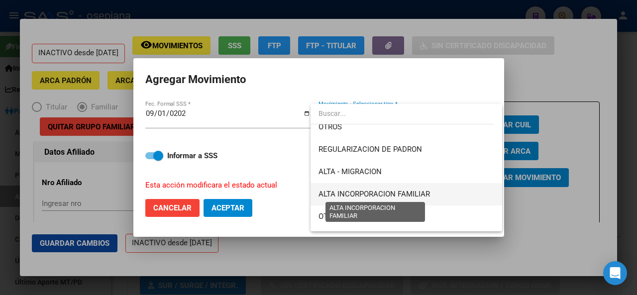
click at [339, 195] on span "ALTA INCORPORACION FAMILIAR" at bounding box center [375, 194] width 112 height 9
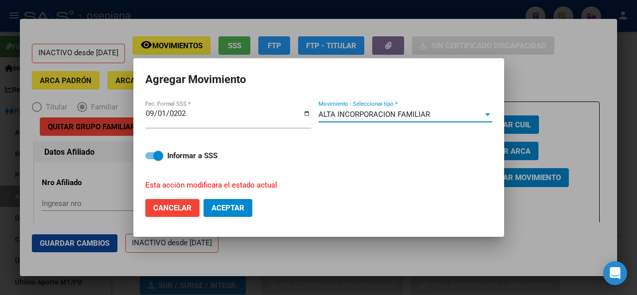
click at [246, 210] on button "Aceptar" at bounding box center [228, 208] width 49 height 18
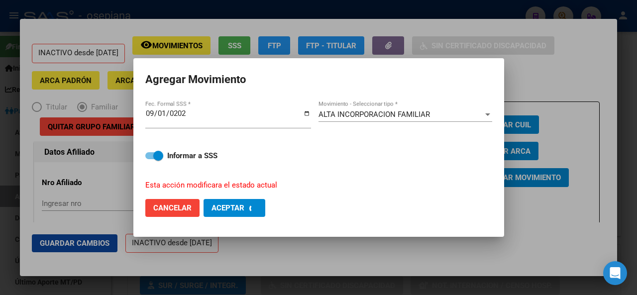
checkbox input "false"
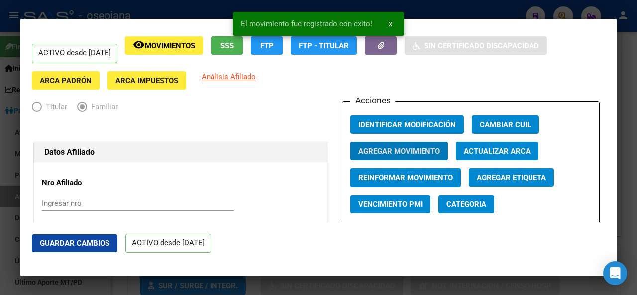
click at [97, 238] on button "Guardar Cambios" at bounding box center [75, 243] width 86 height 18
click at [637, 147] on div at bounding box center [318, 147] width 637 height 295
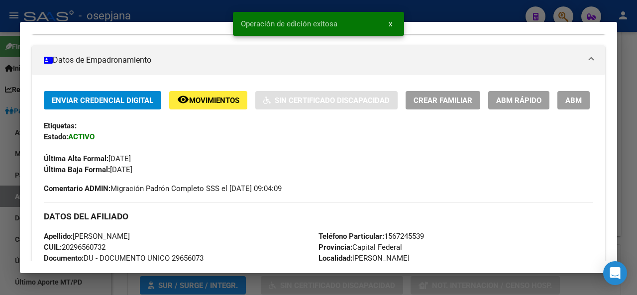
click at [637, 147] on div at bounding box center [318, 147] width 637 height 295
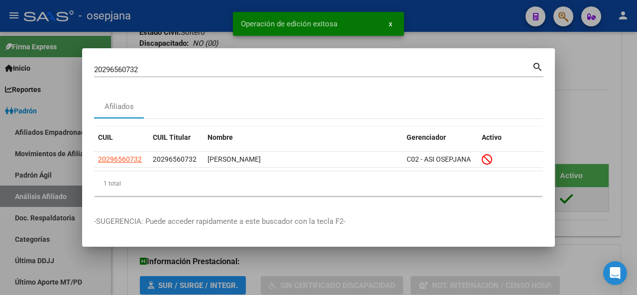
click at [637, 147] on div at bounding box center [318, 147] width 637 height 295
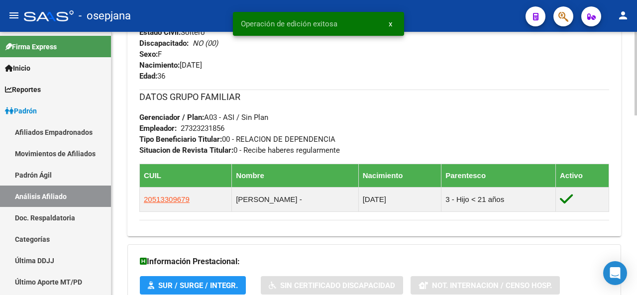
click at [637, 49] on div at bounding box center [636, 163] width 2 height 263
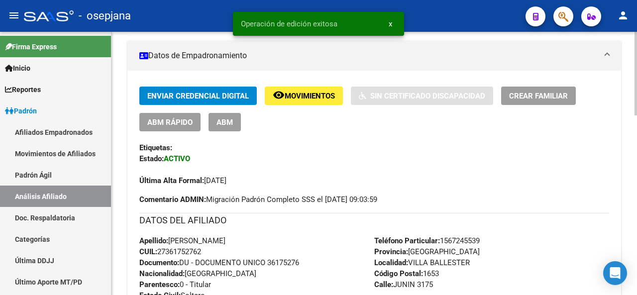
click at [637, 38] on div at bounding box center [636, 163] width 2 height 263
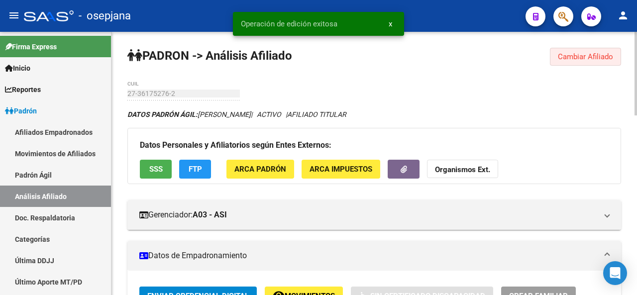
click at [616, 55] on button "Cambiar Afiliado" at bounding box center [585, 57] width 71 height 18
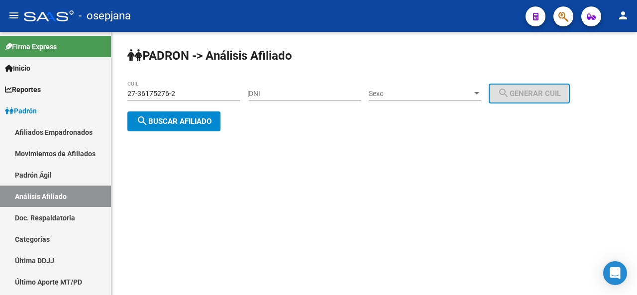
click at [221, 126] on button "search Buscar afiliado" at bounding box center [173, 122] width 93 height 20
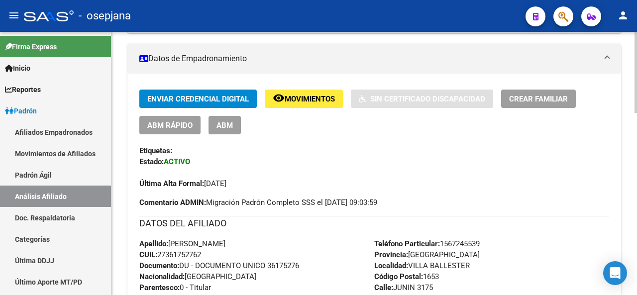
click at [637, 126] on div at bounding box center [636, 133] width 2 height 81
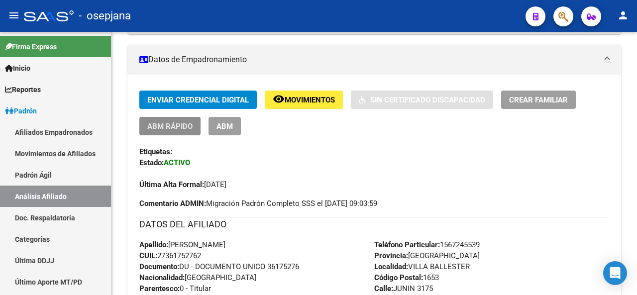
click at [150, 122] on span "ABM Rápido" at bounding box center [169, 126] width 45 height 9
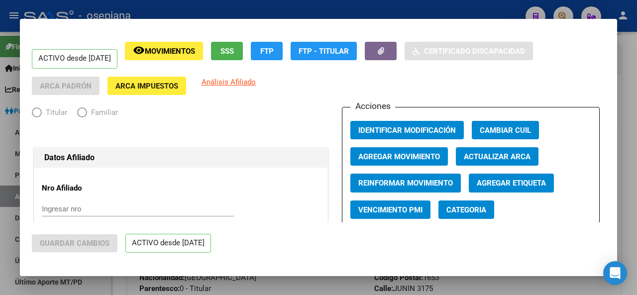
radio input "true"
type input "27-32323185-6"
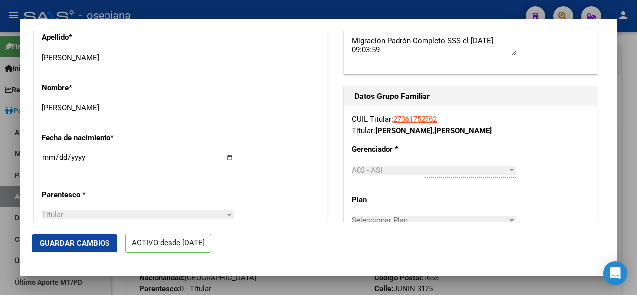
scroll to position [453, 0]
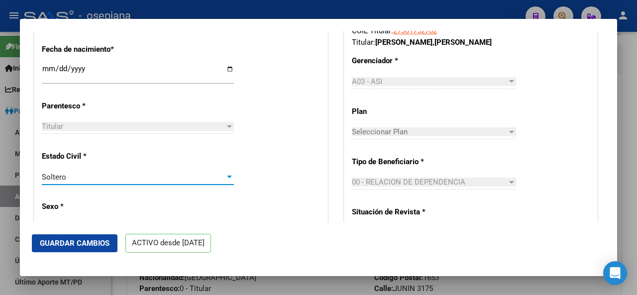
click at [79, 173] on div "Soltero" at bounding box center [133, 177] width 183 height 9
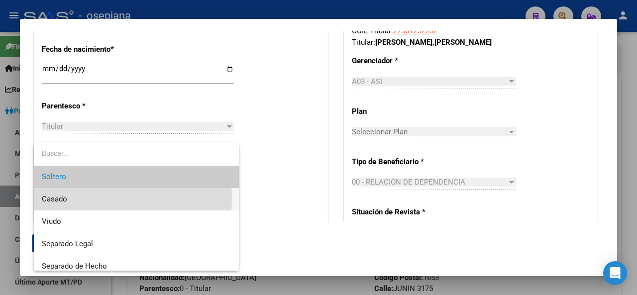
click at [78, 198] on span "Casado" at bounding box center [137, 199] width 190 height 22
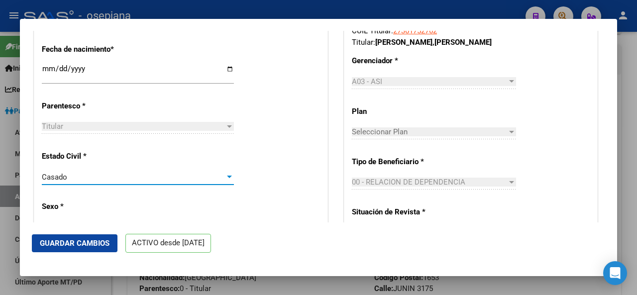
click at [74, 243] on span "Guardar Cambios" at bounding box center [75, 243] width 70 height 9
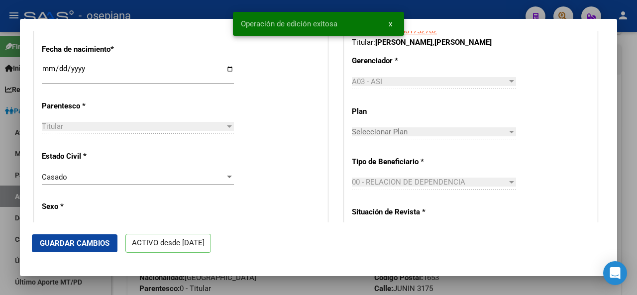
click at [637, 224] on div at bounding box center [318, 147] width 637 height 295
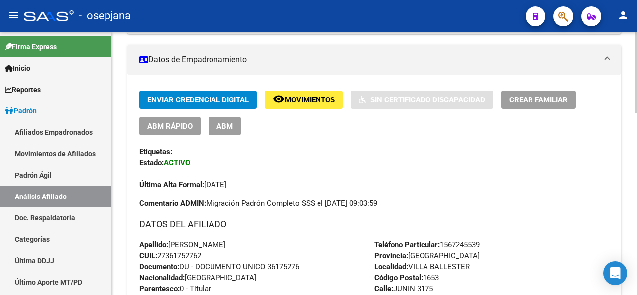
scroll to position [0, 0]
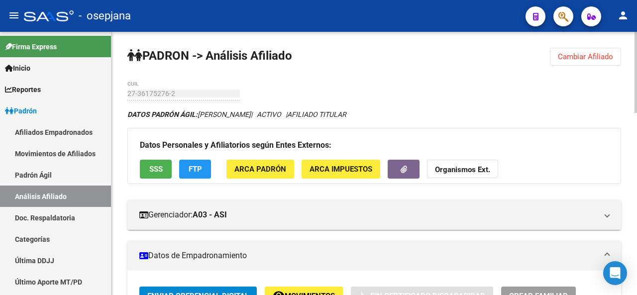
click at [637, 62] on div at bounding box center [636, 163] width 2 height 263
click at [595, 57] on span "Cambiar Afiliado" at bounding box center [585, 56] width 55 height 9
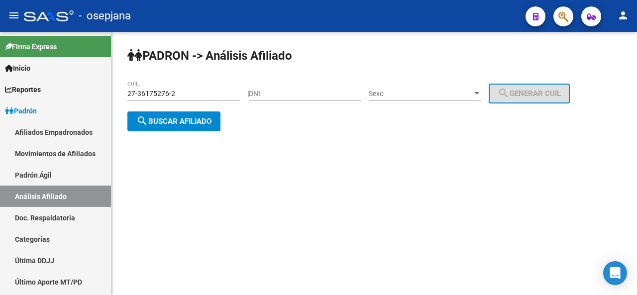
click at [187, 88] on div "27-36175276-2 CUIL" at bounding box center [183, 91] width 113 height 20
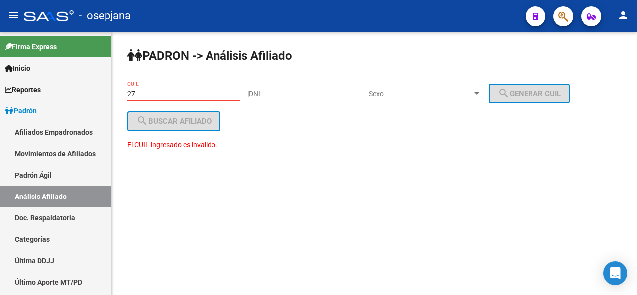
type input "2"
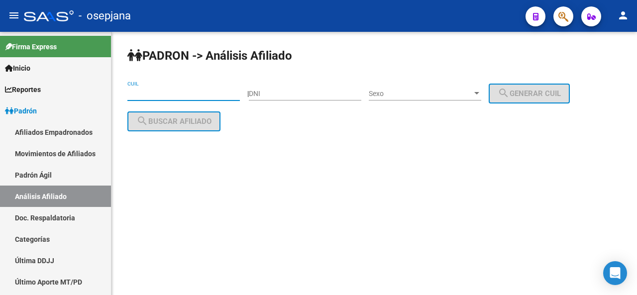
paste input "27-27282520-9"
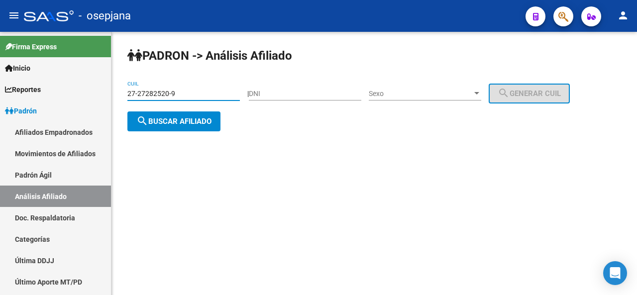
type input "27-27282520-9"
click at [186, 123] on span "search Buscar afiliado" at bounding box center [173, 121] width 75 height 9
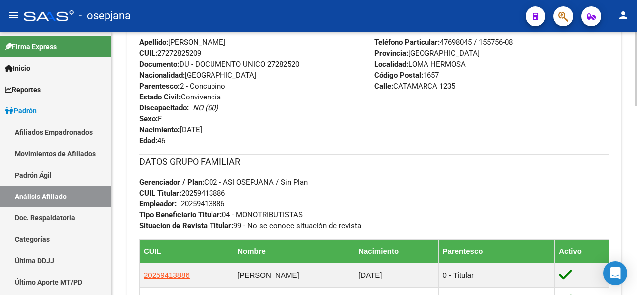
scroll to position [528, 0]
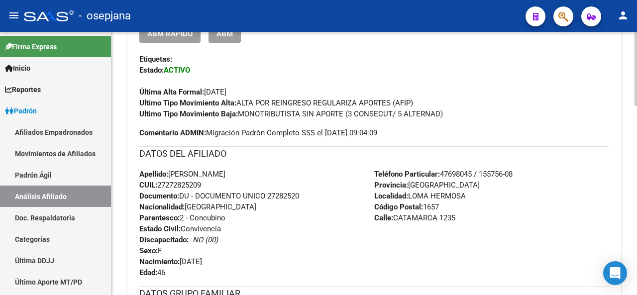
scroll to position [282, 0]
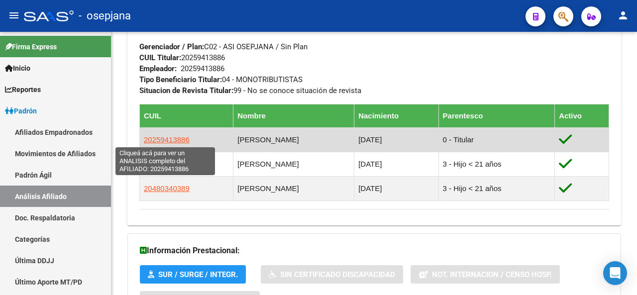
click at [160, 136] on span "20259413886" at bounding box center [167, 139] width 46 height 8
type textarea "20259413886"
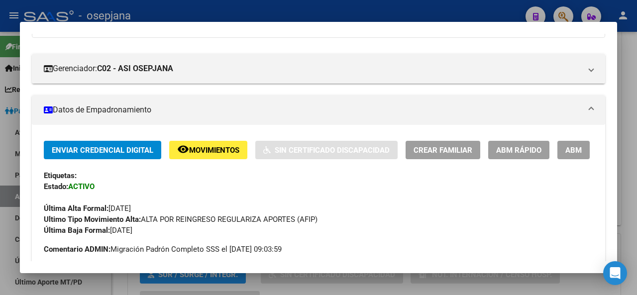
scroll to position [78, 0]
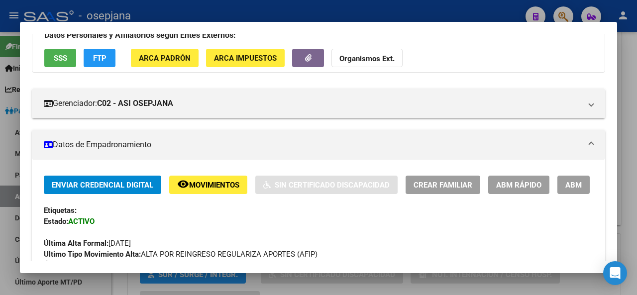
click at [50, 56] on button "SSS" at bounding box center [60, 58] width 32 height 18
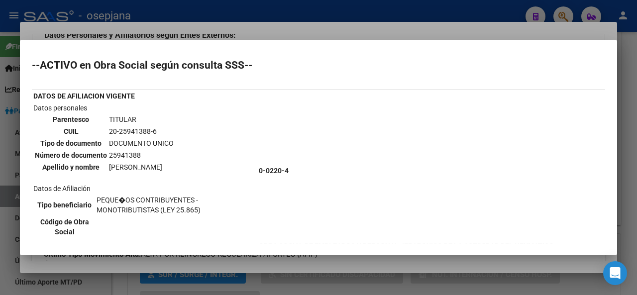
click at [637, 138] on div at bounding box center [318, 147] width 637 height 295
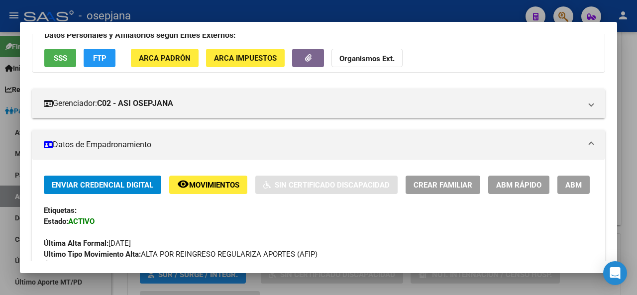
click at [637, 138] on div at bounding box center [318, 147] width 637 height 295
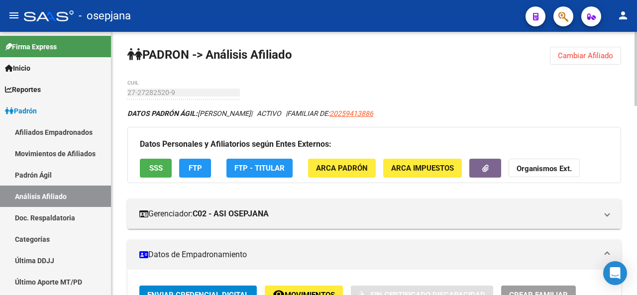
scroll to position [0, 0]
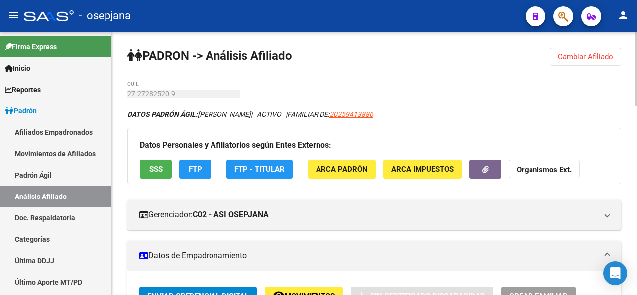
click at [637, 36] on div at bounding box center [636, 69] width 2 height 74
click at [589, 50] on button "Cambiar Afiliado" at bounding box center [585, 57] width 71 height 18
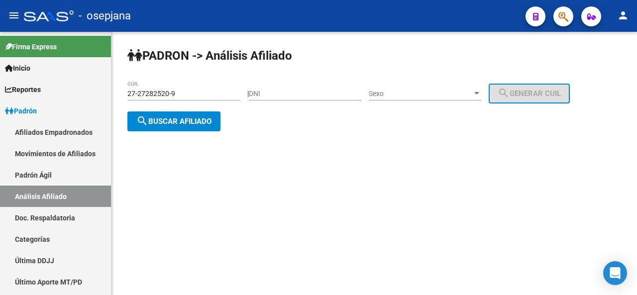
click at [201, 98] on div "27-27282520-9 CUIL" at bounding box center [183, 91] width 113 height 20
click at [201, 90] on input "27-27282520-9" at bounding box center [183, 94] width 113 height 8
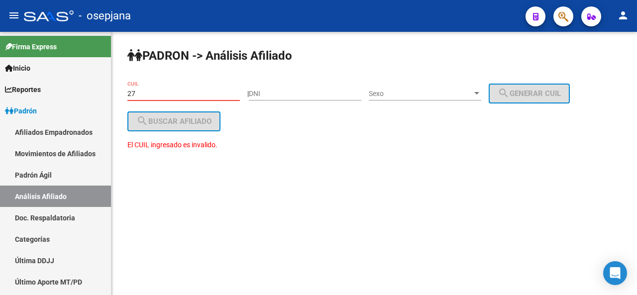
type input "2"
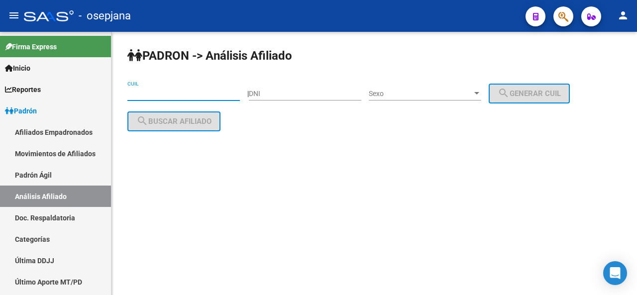
paste input "27-34203406-9"
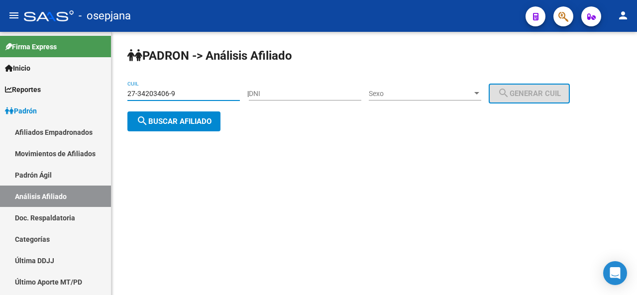
type input "27-34203406-9"
click at [188, 118] on span "search Buscar afiliado" at bounding box center [173, 121] width 75 height 9
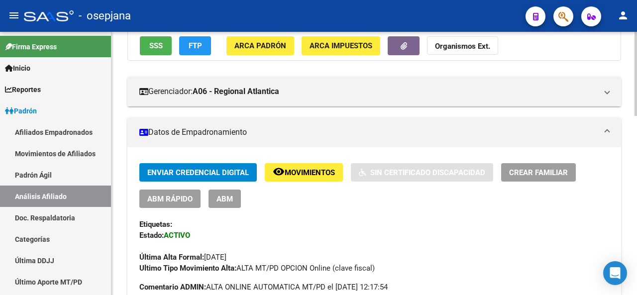
scroll to position [77, 0]
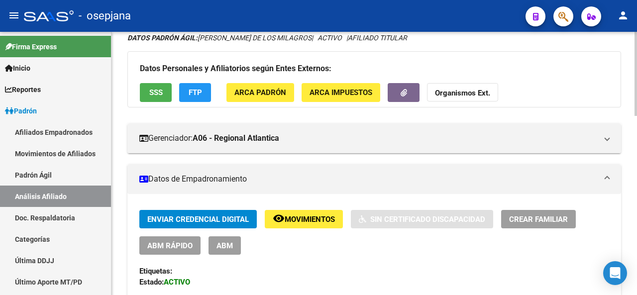
click at [636, 111] on div at bounding box center [636, 98] width 2 height 84
click at [303, 220] on span "Movimientos" at bounding box center [310, 219] width 50 height 9
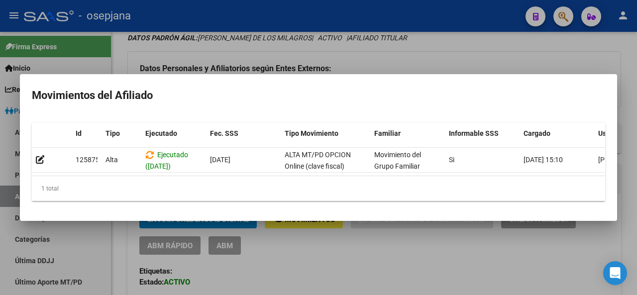
click at [302, 262] on div at bounding box center [318, 147] width 637 height 295
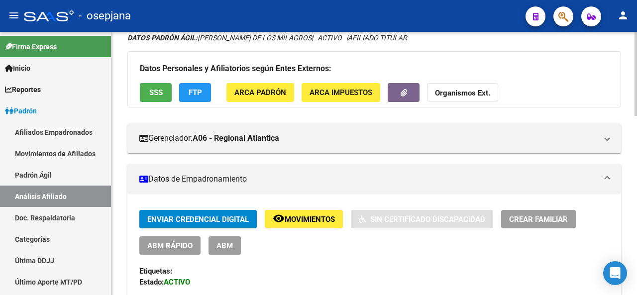
click at [192, 87] on button "FTP" at bounding box center [195, 92] width 32 height 18
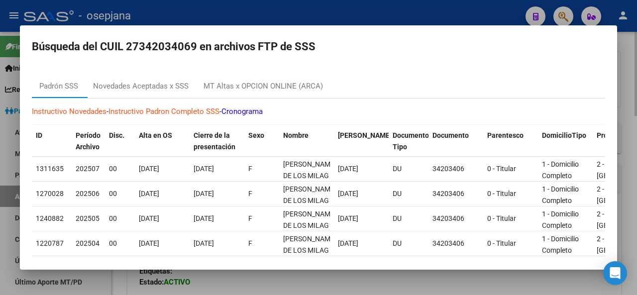
click at [629, 107] on div at bounding box center [318, 147] width 637 height 295
click at [637, 91] on div at bounding box center [636, 98] width 2 height 84
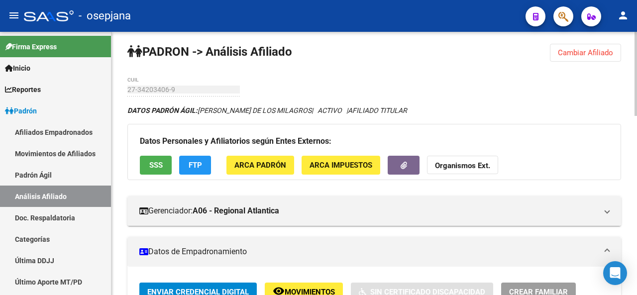
scroll to position [0, 0]
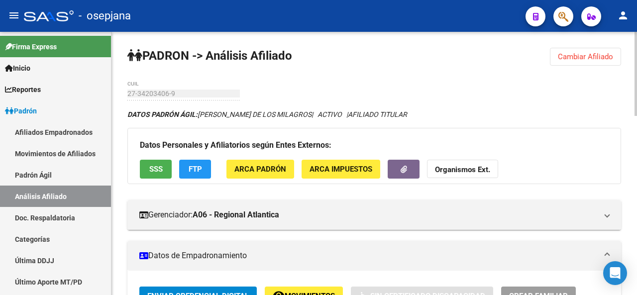
click at [637, 49] on div at bounding box center [636, 74] width 2 height 84
click at [464, 168] on strong "Organismos Ext." at bounding box center [462, 170] width 55 height 9
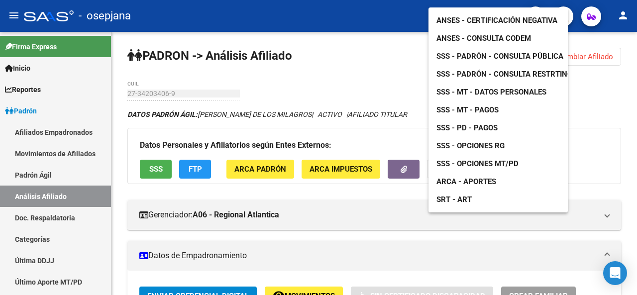
click at [473, 88] on span "SSS - MT - Datos Personales" at bounding box center [492, 92] width 110 height 9
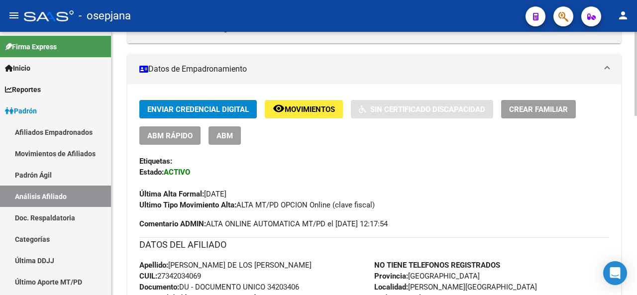
click at [627, 138] on div "PADRON -> Análisis Afiliado Cambiar Afiliado 27-34203406-9 CUIL DATOS PADRÓN ÁG…" at bounding box center [376, 257] width 528 height 824
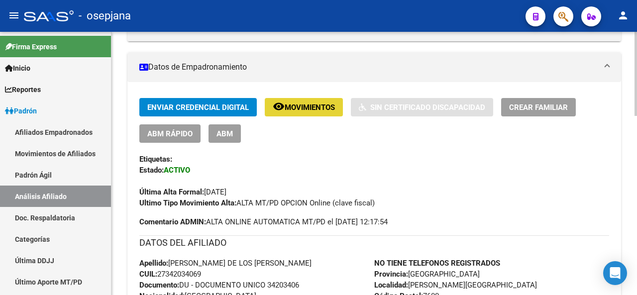
click at [297, 103] on span "Movimientos" at bounding box center [310, 107] width 50 height 9
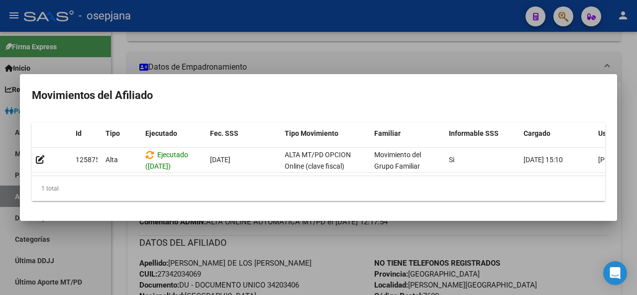
click at [350, 256] on div at bounding box center [318, 147] width 637 height 295
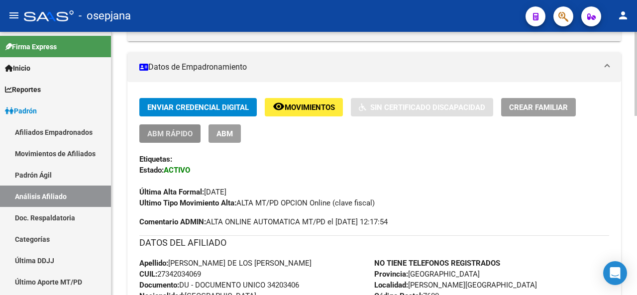
click at [155, 134] on span "ABM Rápido" at bounding box center [169, 133] width 45 height 9
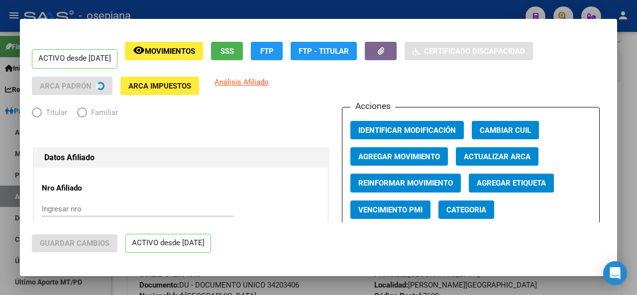
radio input "true"
type input "27-34203406-9"
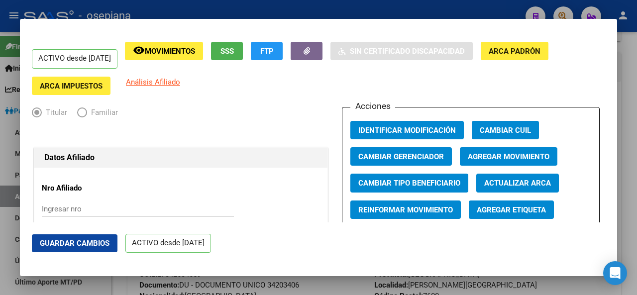
click at [479, 155] on span "Agregar Movimiento" at bounding box center [509, 156] width 82 height 9
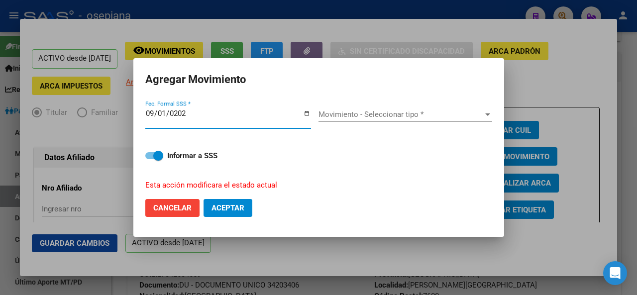
type input "[DATE]"
click at [431, 107] on div "Movimiento - Seleccionar tipo * Movimiento - Seleccionar tipo *" at bounding box center [406, 118] width 174 height 38
click at [423, 119] on div "Movimiento - Seleccionar tipo * Movimiento - Seleccionar tipo *" at bounding box center [406, 114] width 174 height 15
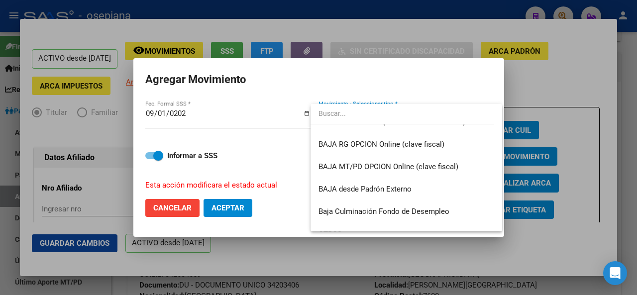
scroll to position [637, 0]
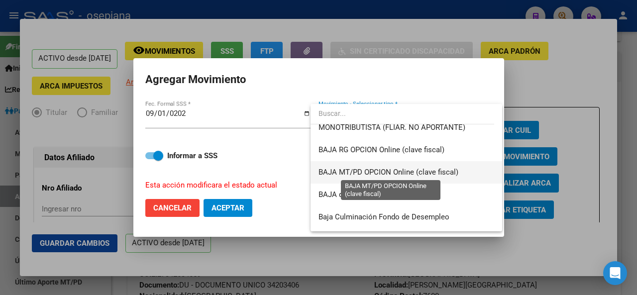
click at [426, 170] on span "BAJA MT/PD OPCION Online (clave fiscal)" at bounding box center [389, 172] width 140 height 9
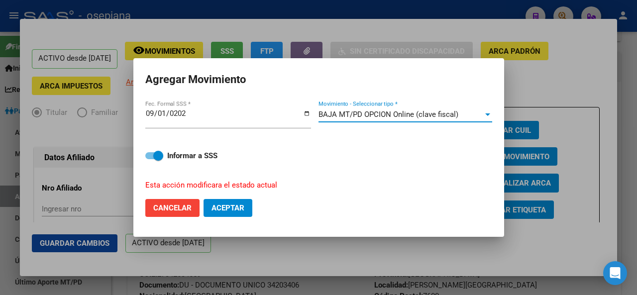
click at [223, 212] on span "Aceptar" at bounding box center [228, 208] width 33 height 9
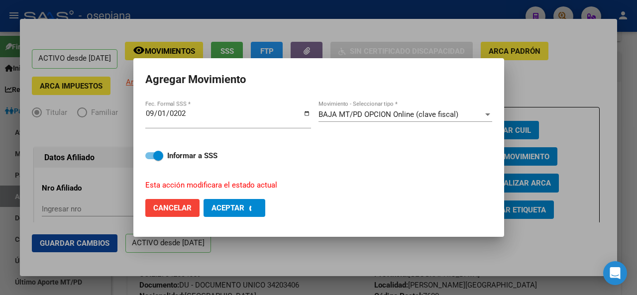
checkbox input "false"
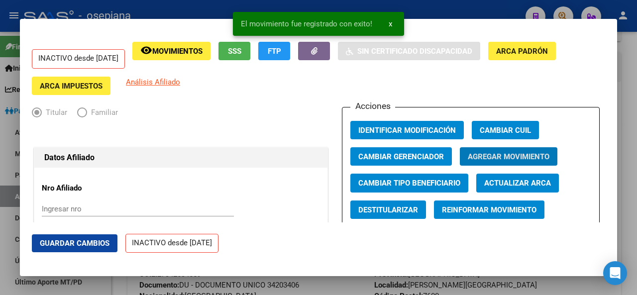
click at [101, 250] on button "Guardar Cambios" at bounding box center [75, 243] width 86 height 18
click at [637, 165] on div at bounding box center [318, 147] width 637 height 295
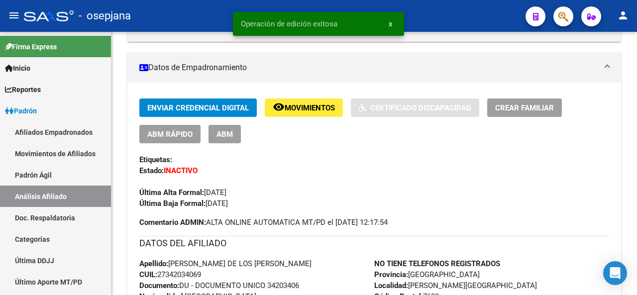
scroll to position [189, 0]
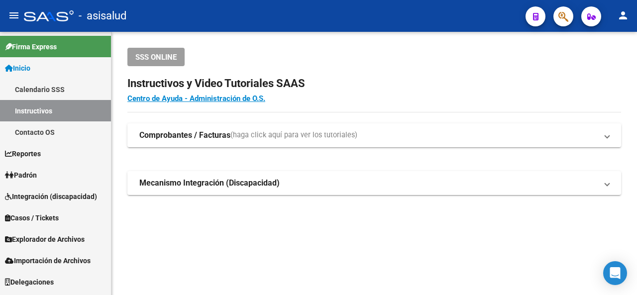
click at [40, 182] on link "Padrón" at bounding box center [55, 174] width 111 height 21
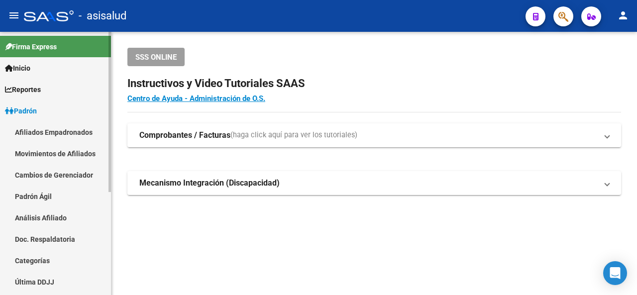
click at [39, 214] on link "Análisis Afiliado" at bounding box center [55, 217] width 111 height 21
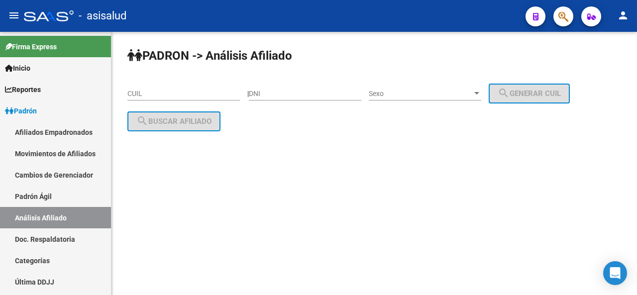
click at [142, 88] on div "CUIL" at bounding box center [183, 91] width 113 height 20
paste input "20-22552419-0"
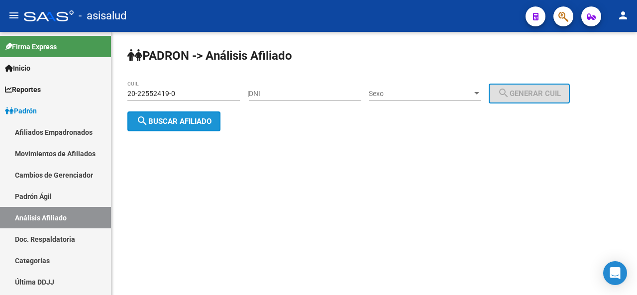
click at [153, 119] on span "search Buscar afiliado" at bounding box center [173, 121] width 75 height 9
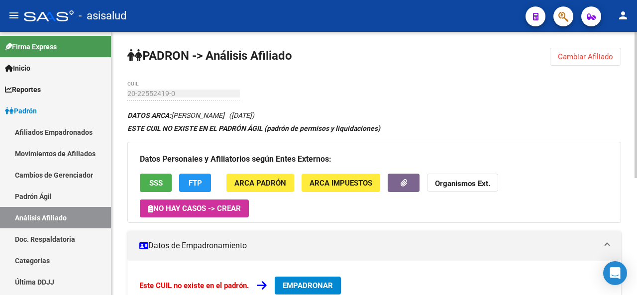
click at [637, 44] on div at bounding box center [636, 105] width 2 height 146
click at [611, 59] on span "Cambiar Afiliado" at bounding box center [585, 56] width 55 height 9
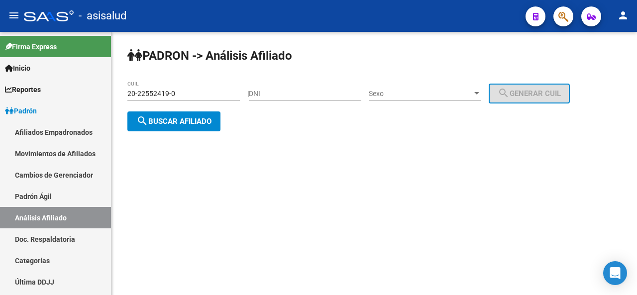
click at [208, 87] on div "20-22552419-0 CUIL" at bounding box center [183, 91] width 113 height 20
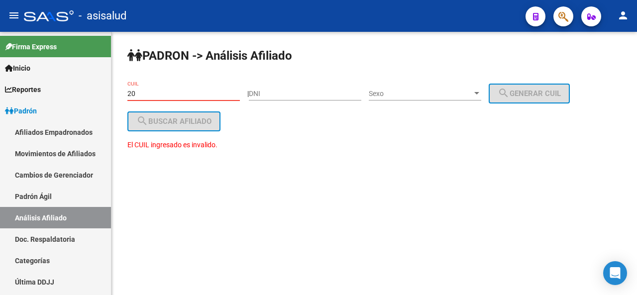
type input "2"
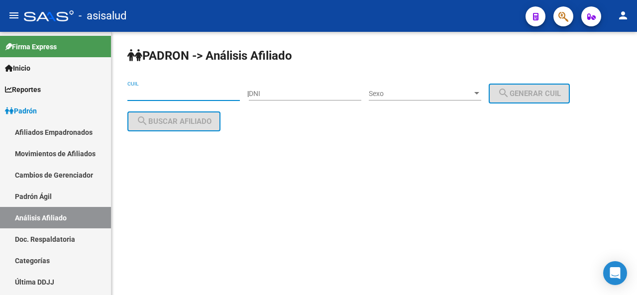
paste input "27-23568130-2"
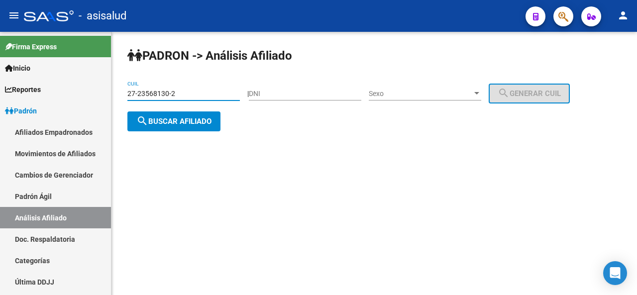
type input "27-23568130-2"
click at [181, 112] on button "search Buscar afiliado" at bounding box center [173, 122] width 93 height 20
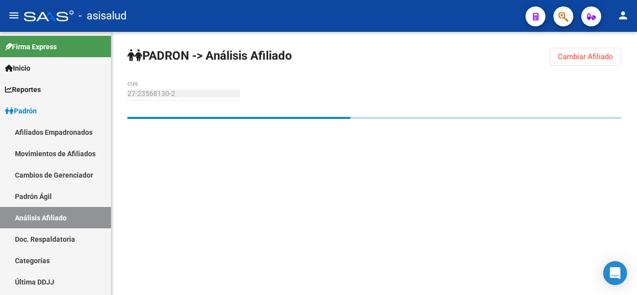
click at [178, 121] on div at bounding box center [374, 133] width 494 height 32
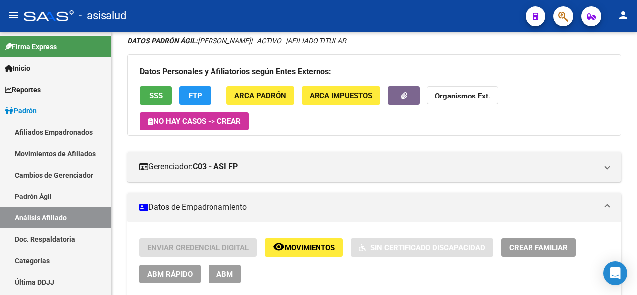
scroll to position [148, 0]
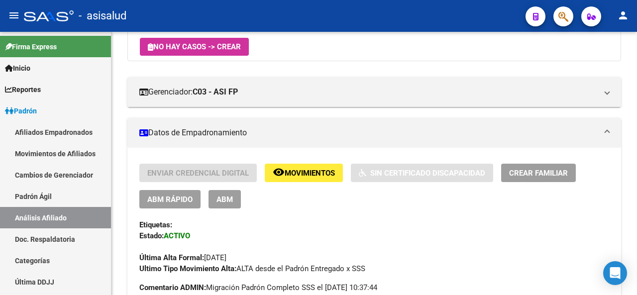
click at [637, 131] on div at bounding box center [636, 106] width 2 height 71
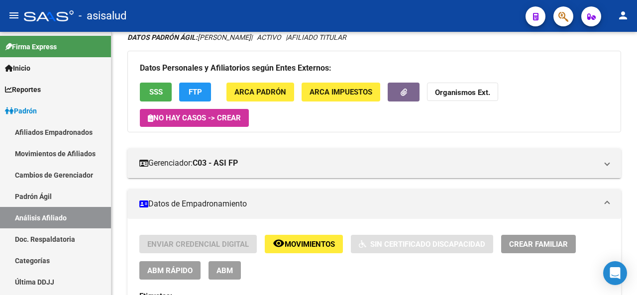
scroll to position [0, 0]
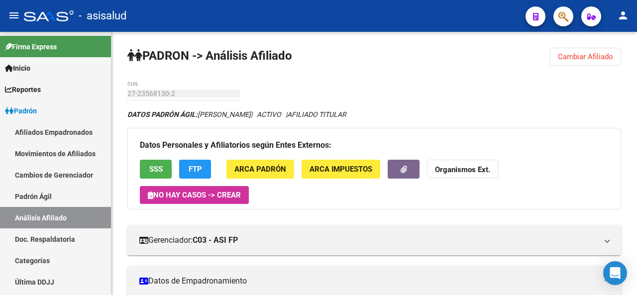
click at [637, 25] on div "menu - asisalud person Firma Express Inicio Calendario SSS Instructivos Contact…" at bounding box center [318, 147] width 637 height 295
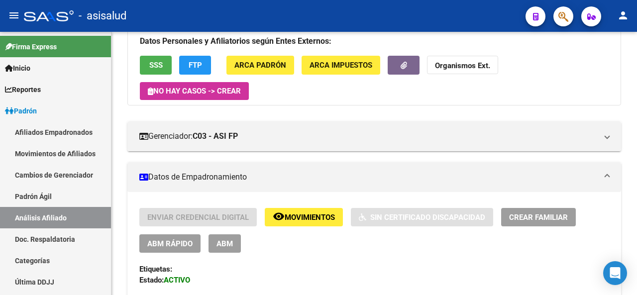
scroll to position [194, 0]
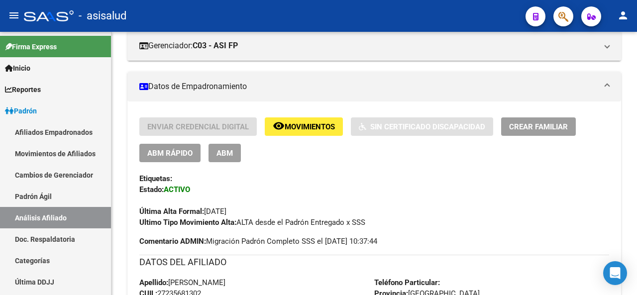
click at [548, 119] on button "Crear Familiar" at bounding box center [538, 126] width 75 height 18
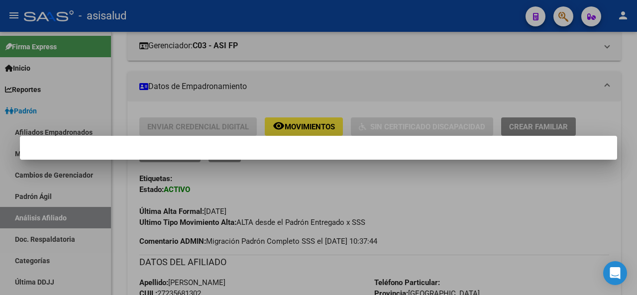
click at [546, 128] on div at bounding box center [318, 147] width 637 height 295
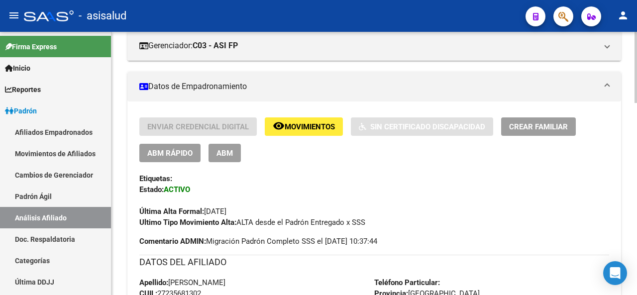
click at [540, 124] on span "Crear Familiar" at bounding box center [538, 126] width 59 height 9
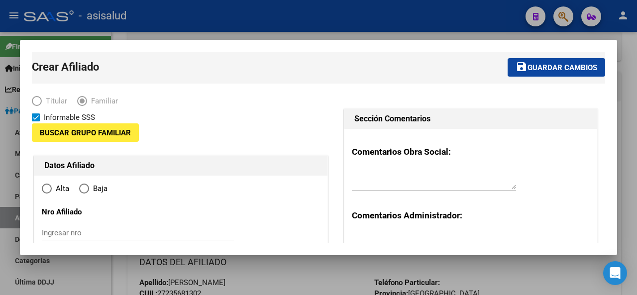
type input "33-54199837-9"
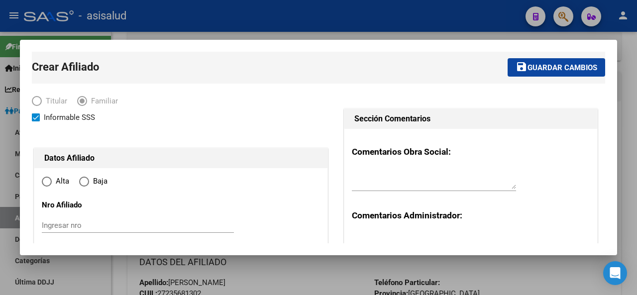
radio input "true"
type input "[PERSON_NAME]"
type input "1755"
type input "LUIS GALVANI"
type input "298"
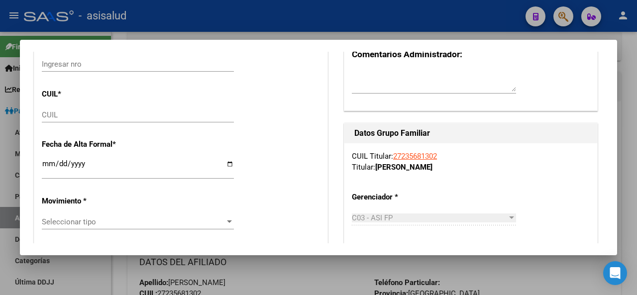
scroll to position [155, 0]
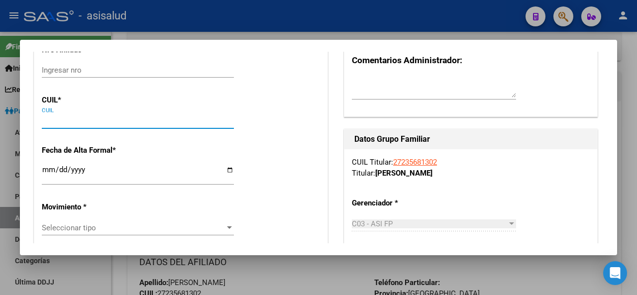
click at [78, 119] on input "CUIL" at bounding box center [138, 120] width 192 height 9
paste input "20-22552419-0"
type input "20-22552419-0"
type input "22552419"
type input "ESCOBAR"
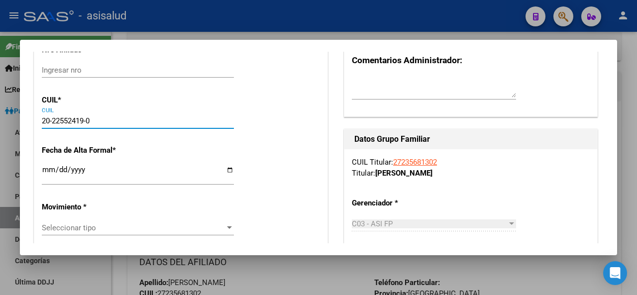
type input "LUIS GUSTAVO"
type input "1972-01-06"
type input "[PERSON_NAME]"
type input "LUIS GALVAN"
type input "20-22552419-0"
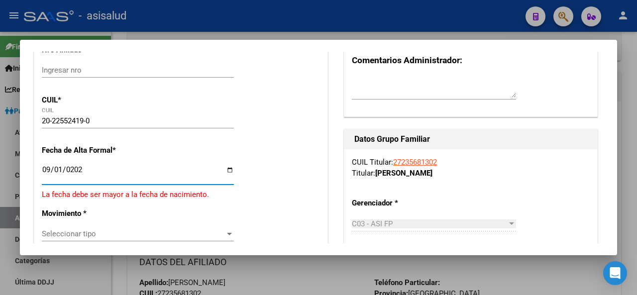
type input "[DATE]"
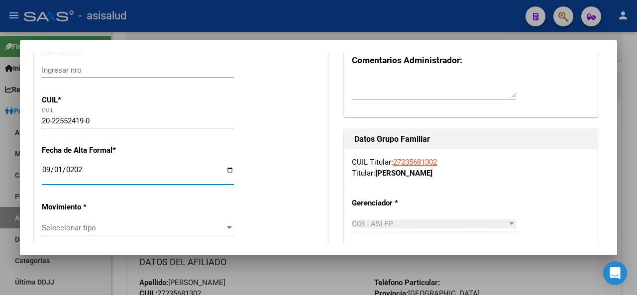
click at [156, 221] on div "Seleccionar tipo Seleccionar tipo" at bounding box center [138, 228] width 192 height 15
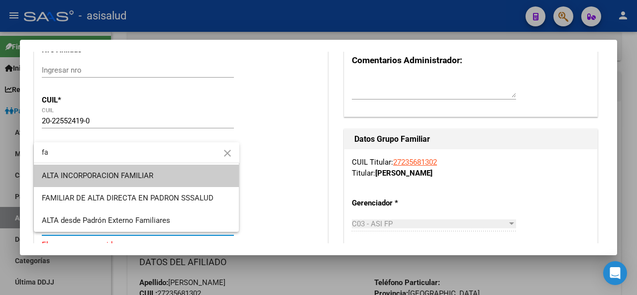
type input "fa"
click at [170, 174] on span "ALTA INCORPORACION FAMILIAR" at bounding box center [137, 176] width 190 height 22
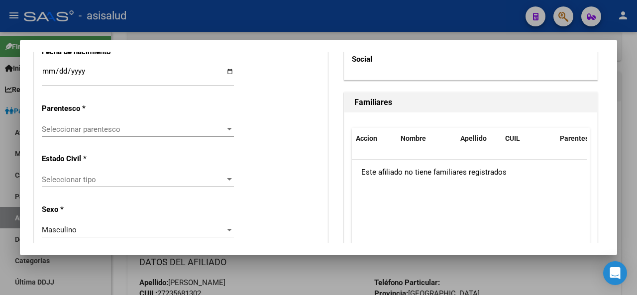
scroll to position [566, 0]
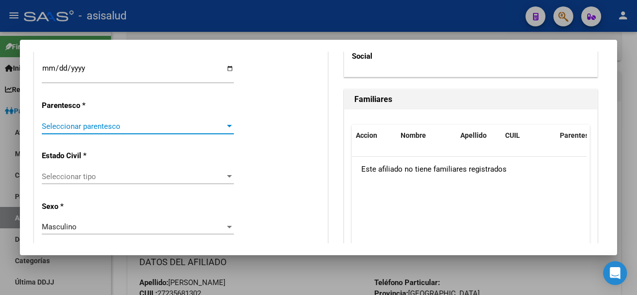
click at [140, 126] on span "Seleccionar parentesco" at bounding box center [133, 126] width 183 height 9
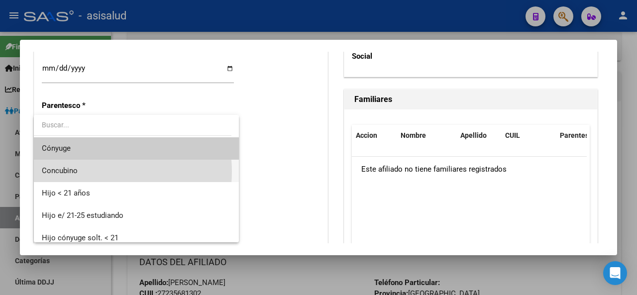
click at [97, 172] on span "Concubino" at bounding box center [137, 171] width 190 height 22
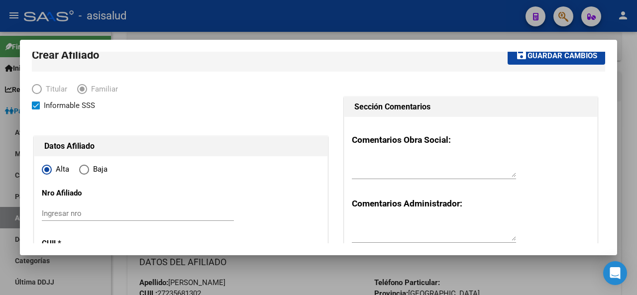
scroll to position [0, 0]
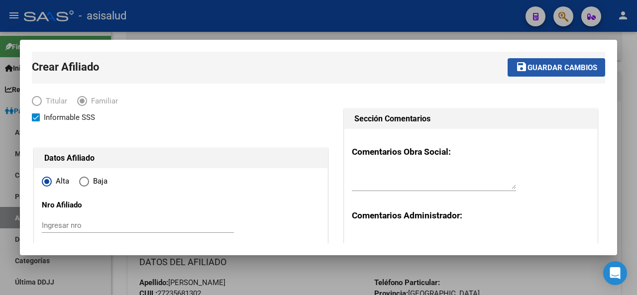
click at [564, 72] on span "Guardar cambios" at bounding box center [563, 67] width 70 height 9
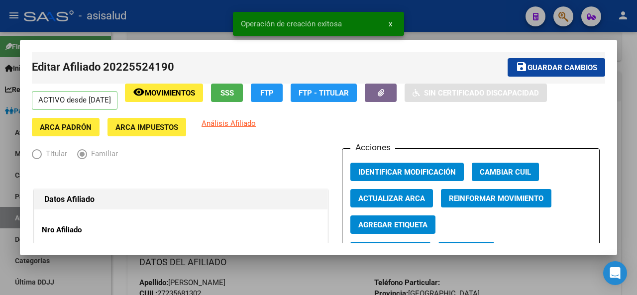
click at [564, 72] on span "Guardar cambios" at bounding box center [563, 67] width 70 height 9
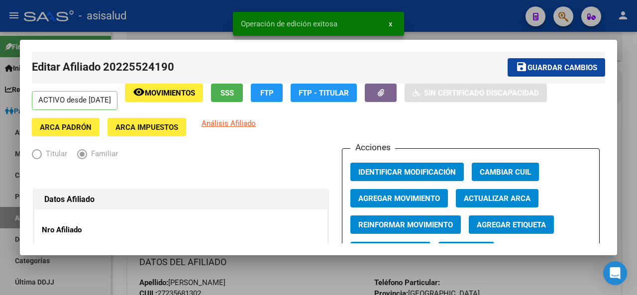
click at [637, 80] on div at bounding box center [318, 147] width 637 height 295
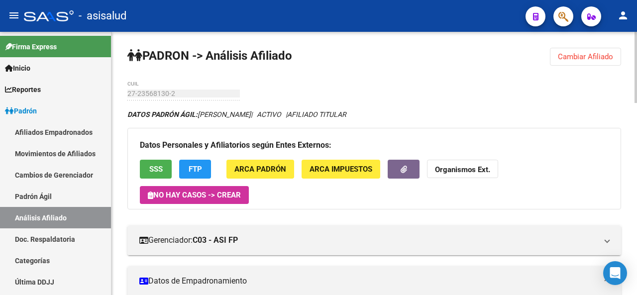
click at [637, 0] on html "menu - asisalud person Firma Express Inicio Calendario SSS Instructivos Contact…" at bounding box center [318, 147] width 637 height 295
click at [580, 50] on button "Cambiar Afiliado" at bounding box center [585, 57] width 71 height 18
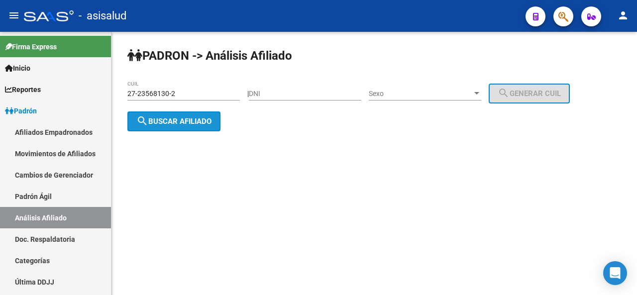
click at [185, 129] on button "search Buscar afiliado" at bounding box center [173, 122] width 93 height 20
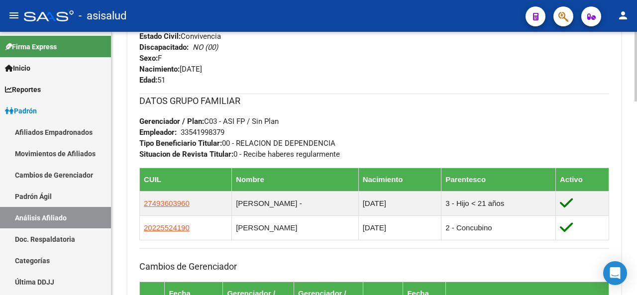
click at [635, 200] on div at bounding box center [636, 196] width 2 height 70
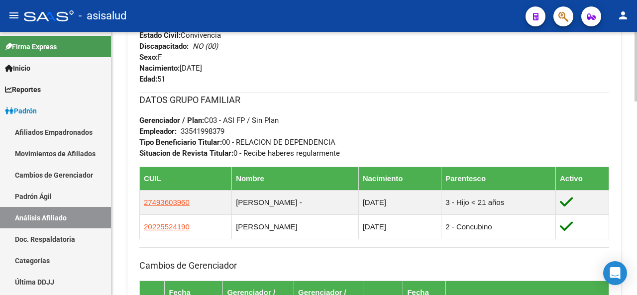
scroll to position [233, 0]
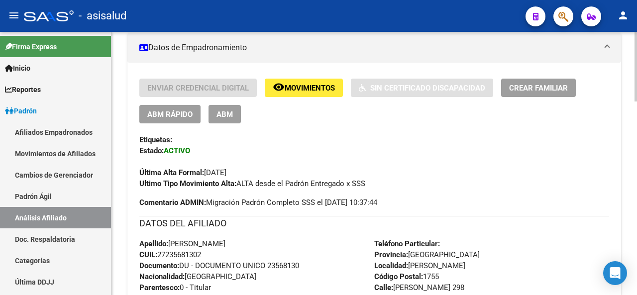
click at [637, 60] on div at bounding box center [636, 163] width 2 height 263
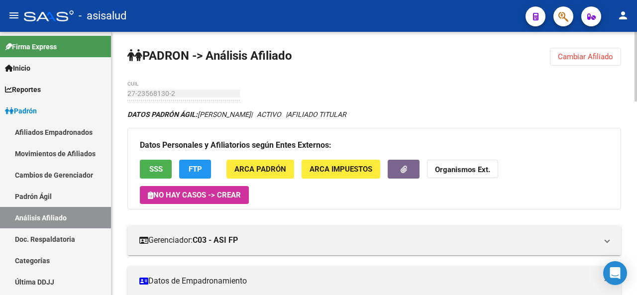
click at [637, 40] on div at bounding box center [636, 163] width 2 height 263
click at [637, 40] on div at bounding box center [636, 67] width 2 height 70
click at [601, 59] on span "Cambiar Afiliado" at bounding box center [585, 56] width 55 height 9
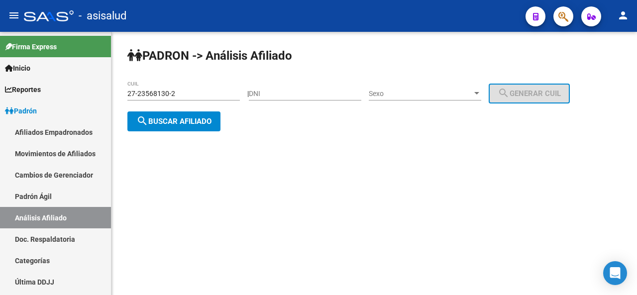
click at [186, 93] on input "27-23568130-2" at bounding box center [183, 94] width 113 height 8
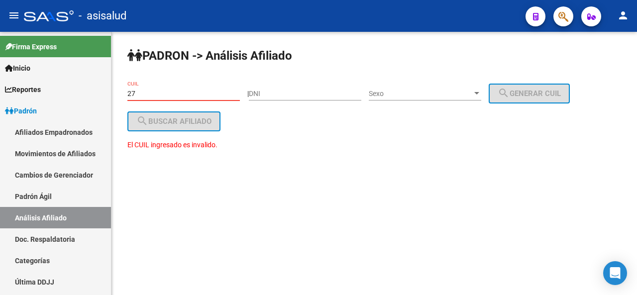
type input "2"
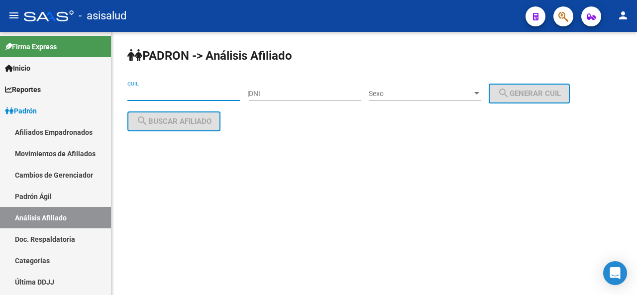
paste input "20-37259893-0"
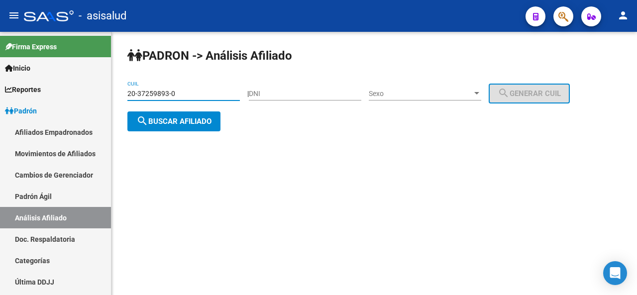
type input "20-37259893-0"
click at [186, 115] on button "search Buscar afiliado" at bounding box center [173, 122] width 93 height 20
